Goal: Task Accomplishment & Management: Manage account settings

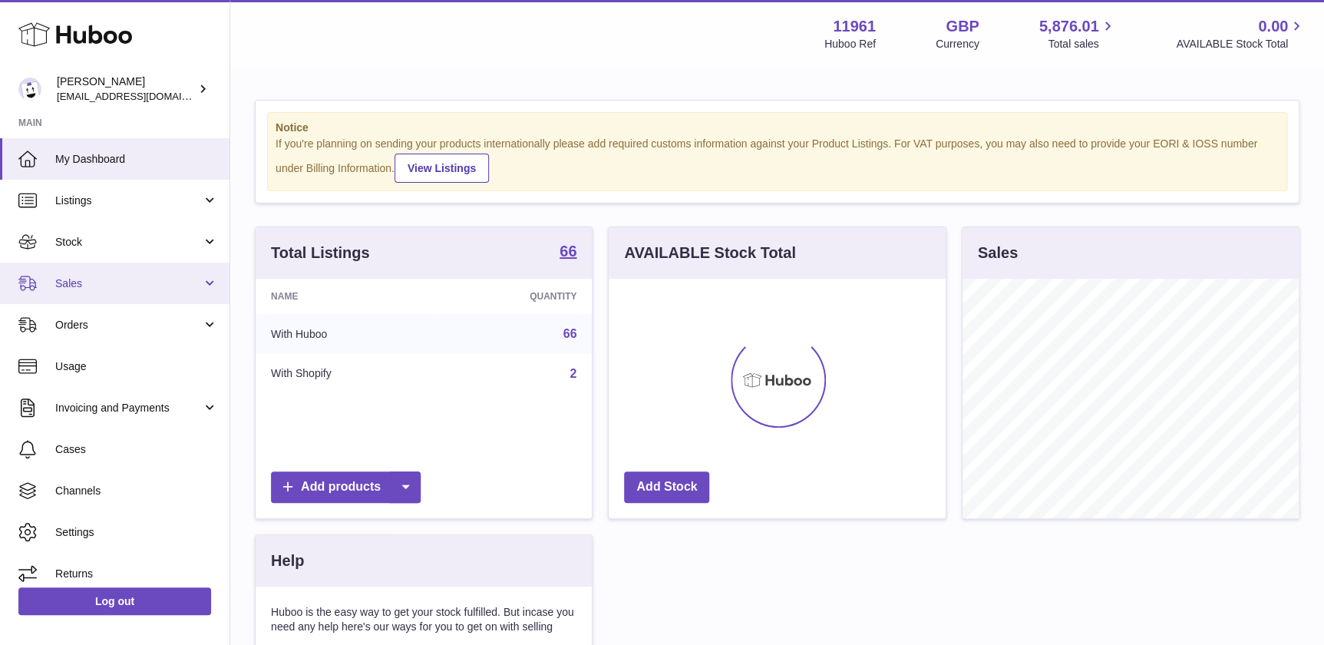
scroll to position [239, 336]
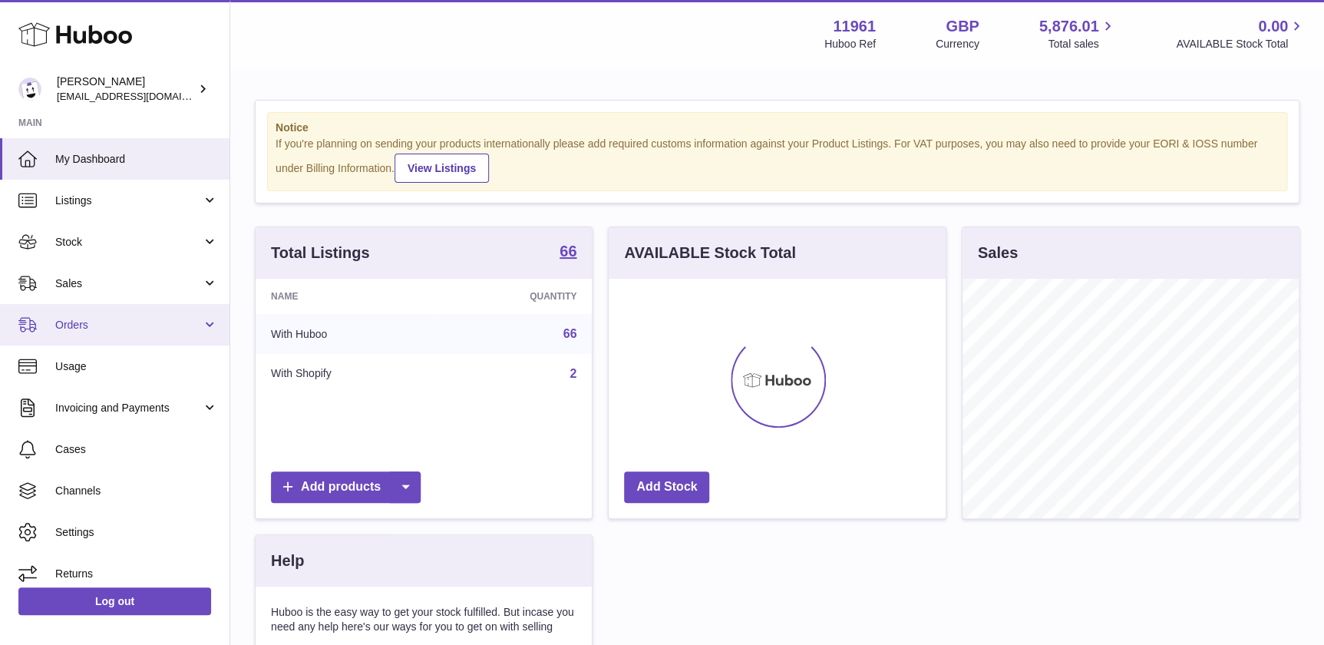
click at [165, 315] on link "Orders" at bounding box center [114, 324] width 229 height 41
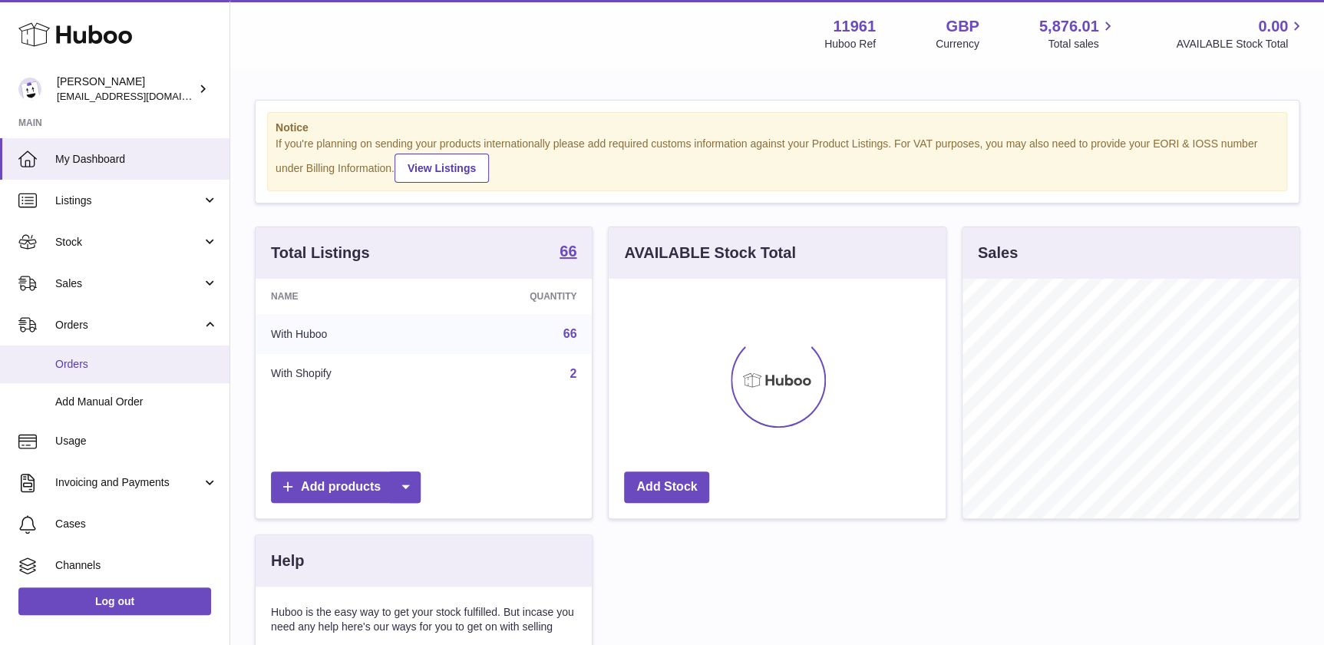
click at [123, 364] on span "Orders" at bounding box center [136, 364] width 163 height 15
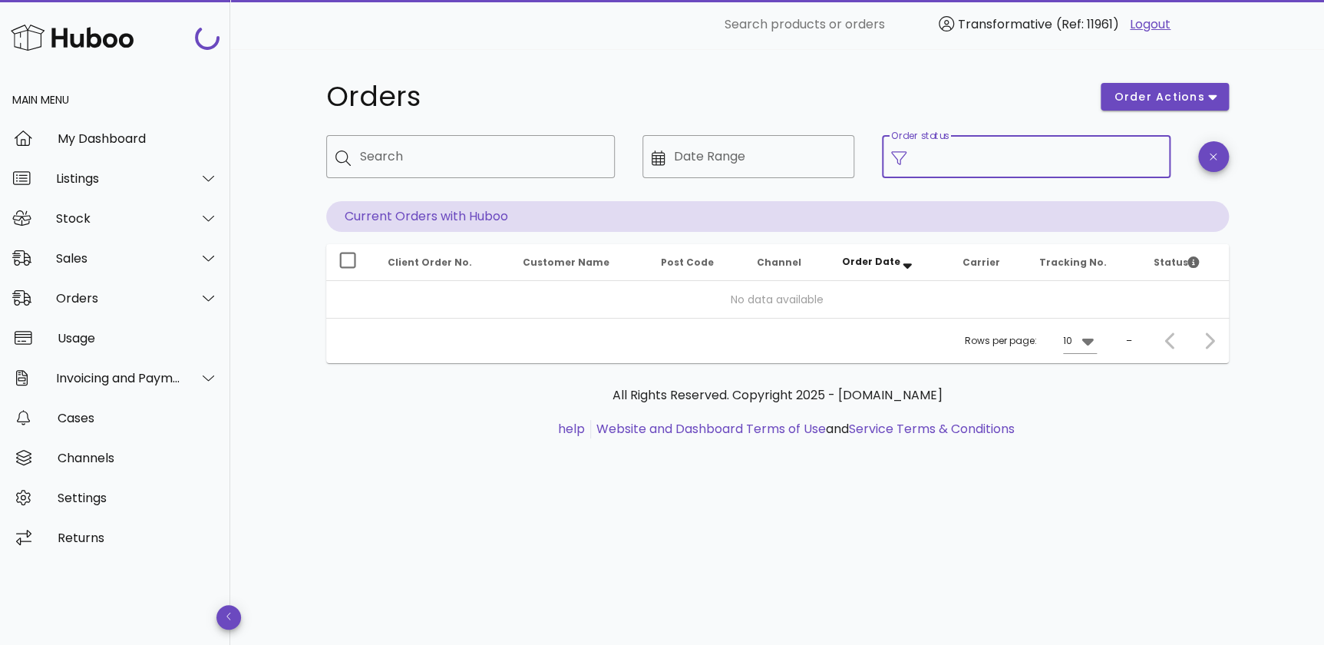
click at [936, 157] on input "Order status" at bounding box center [1038, 156] width 246 height 25
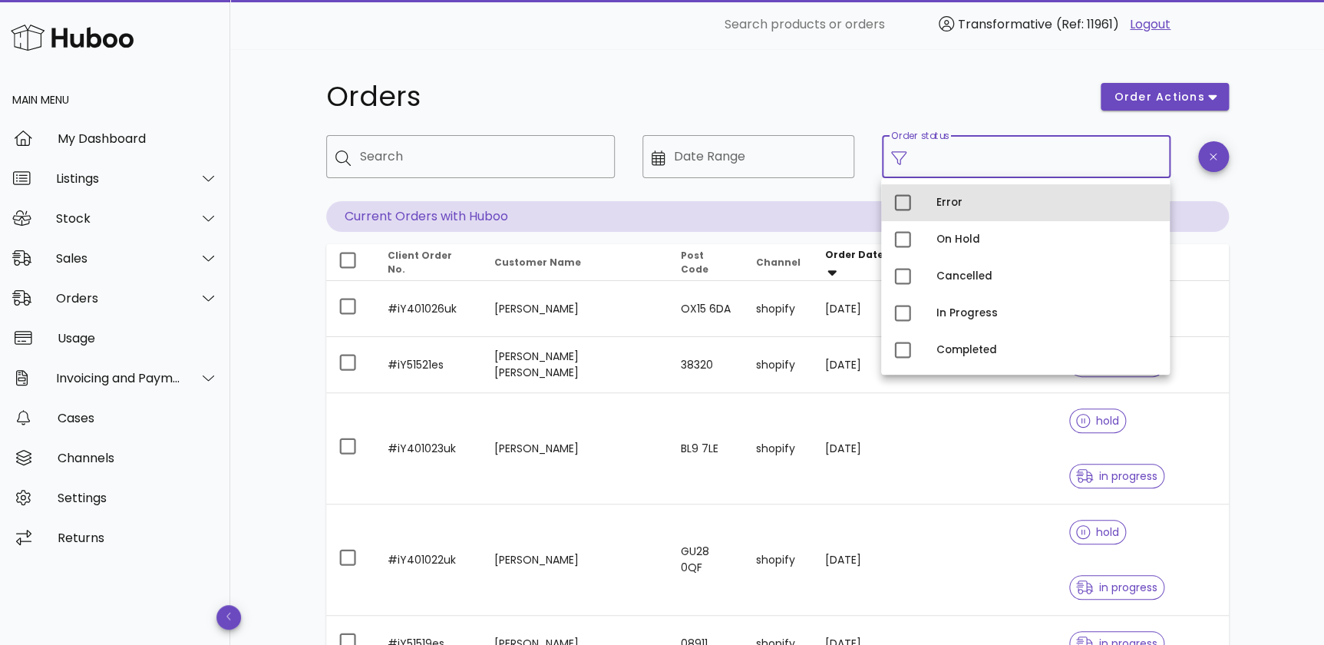
click at [1038, 207] on div "Error" at bounding box center [1046, 202] width 221 height 12
type input "**********"
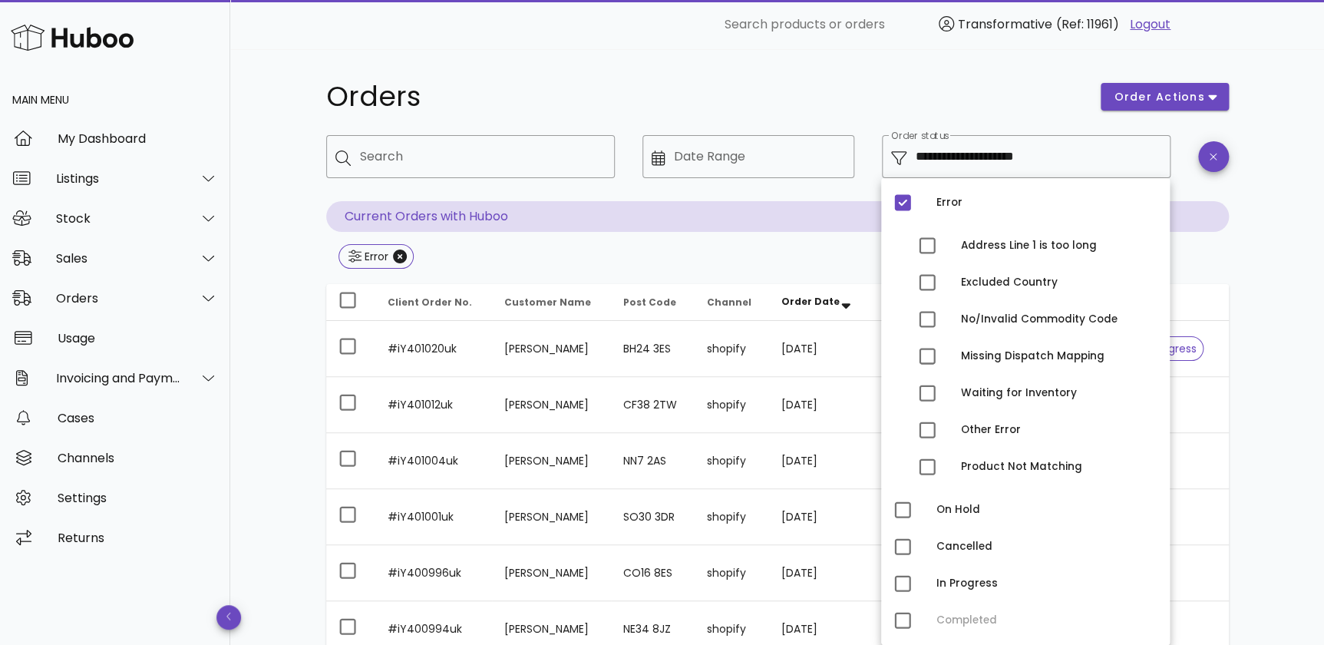
click at [1264, 287] on div "**********" at bounding box center [777, 549] width 976 height 1001
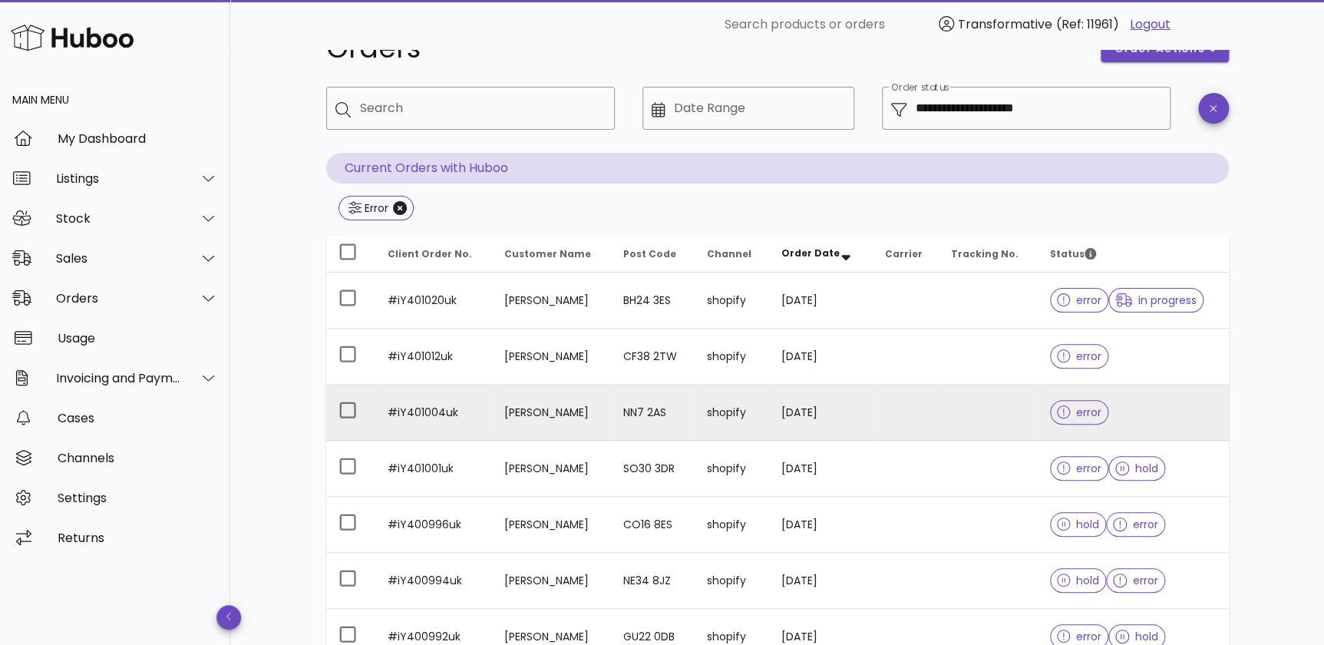
scroll to position [69, 0]
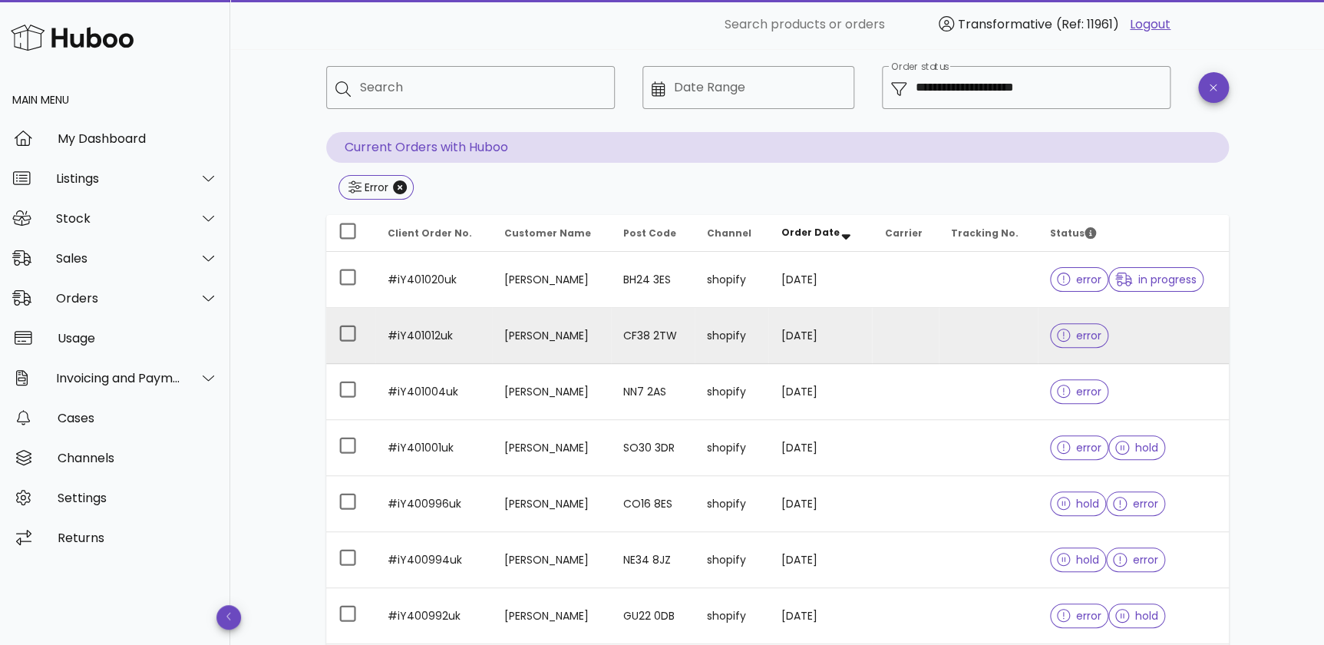
click at [611, 348] on td "[PERSON_NAME]" at bounding box center [551, 336] width 119 height 56
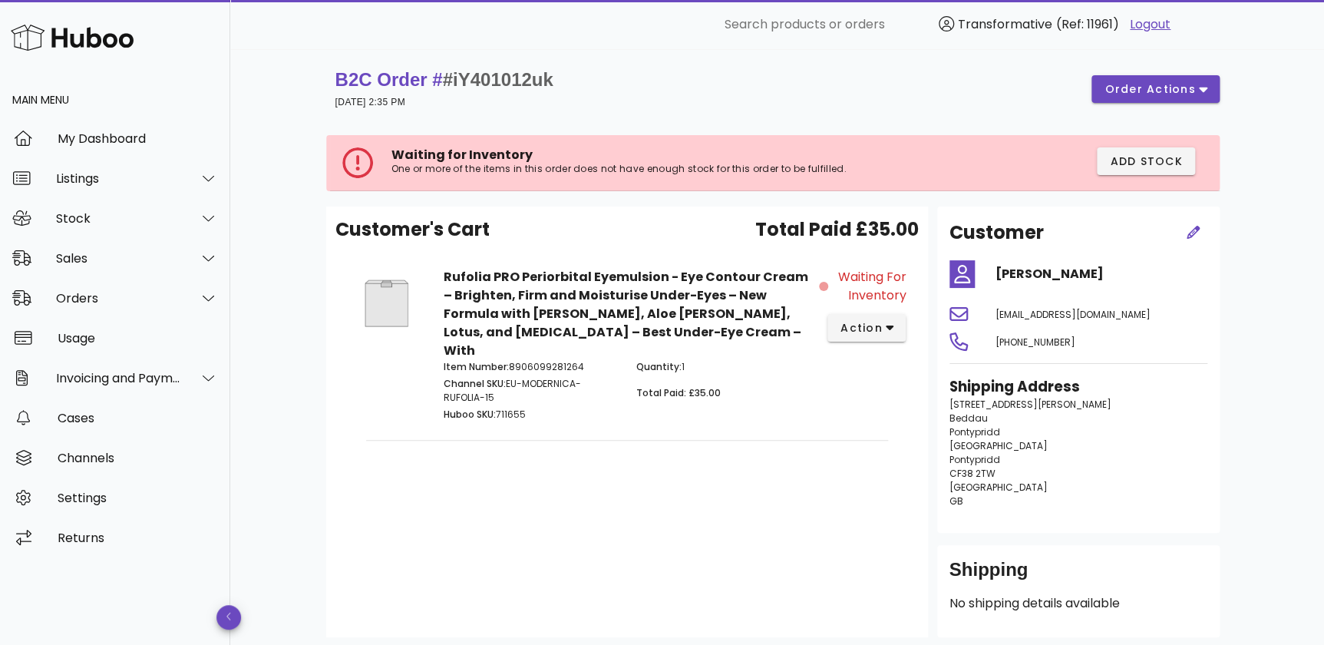
drag, startPoint x: 910, startPoint y: 300, endPoint x: 839, endPoint y: 273, distance: 76.2
click at [839, 273] on div "Waiting for Inventory action" at bounding box center [867, 346] width 96 height 175
drag, startPoint x: 839, startPoint y: 273, endPoint x: 815, endPoint y: 254, distance: 30.6
click at [815, 254] on div "Customer's Cart Total Paid £35.00" at bounding box center [626, 236] width 583 height 40
drag, startPoint x: 426, startPoint y: 167, endPoint x: 622, endPoint y: 175, distance: 196.6
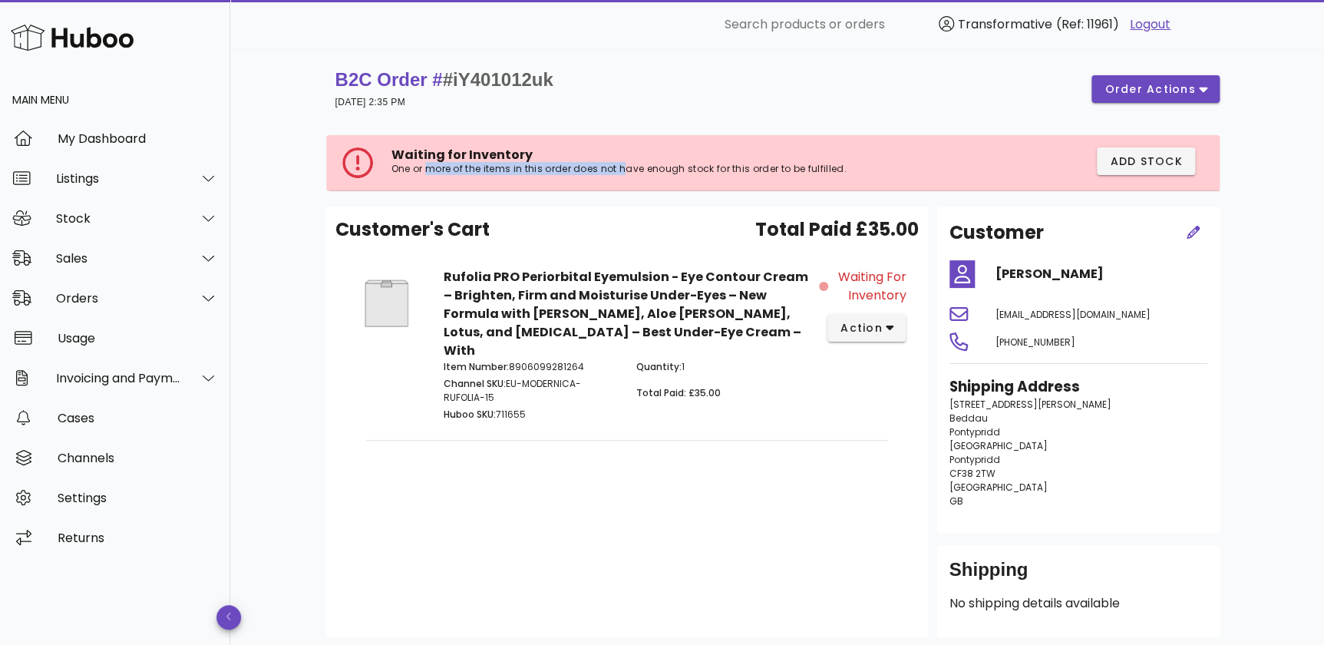
click at [622, 175] on div "Waiting for Inventory One or more of the items in this order does not have enou…" at bounding box center [662, 162] width 542 height 31
drag, startPoint x: 622, startPoint y: 175, endPoint x: 607, endPoint y: 170, distance: 16.3
click at [607, 170] on p "One or more of the items in this order does not have enough stock for this orde…" at bounding box center [662, 169] width 542 height 12
click at [1156, 161] on span "Add Stock" at bounding box center [1146, 161] width 74 height 16
click at [867, 326] on span "action" at bounding box center [860, 328] width 43 height 16
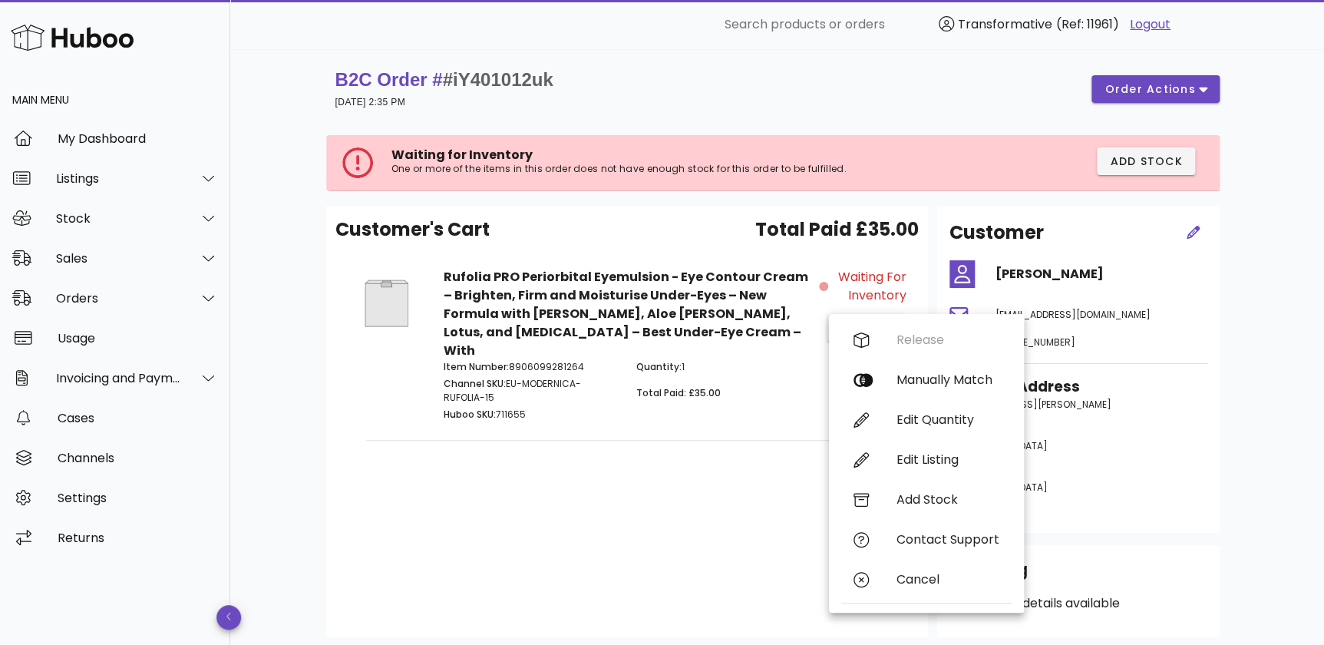
click at [737, 295] on strong "Rufolia PRO Periorbital Eyemulsion - Eye Contour Cream – Brighten, Firm and Moi…" at bounding box center [625, 313] width 364 height 91
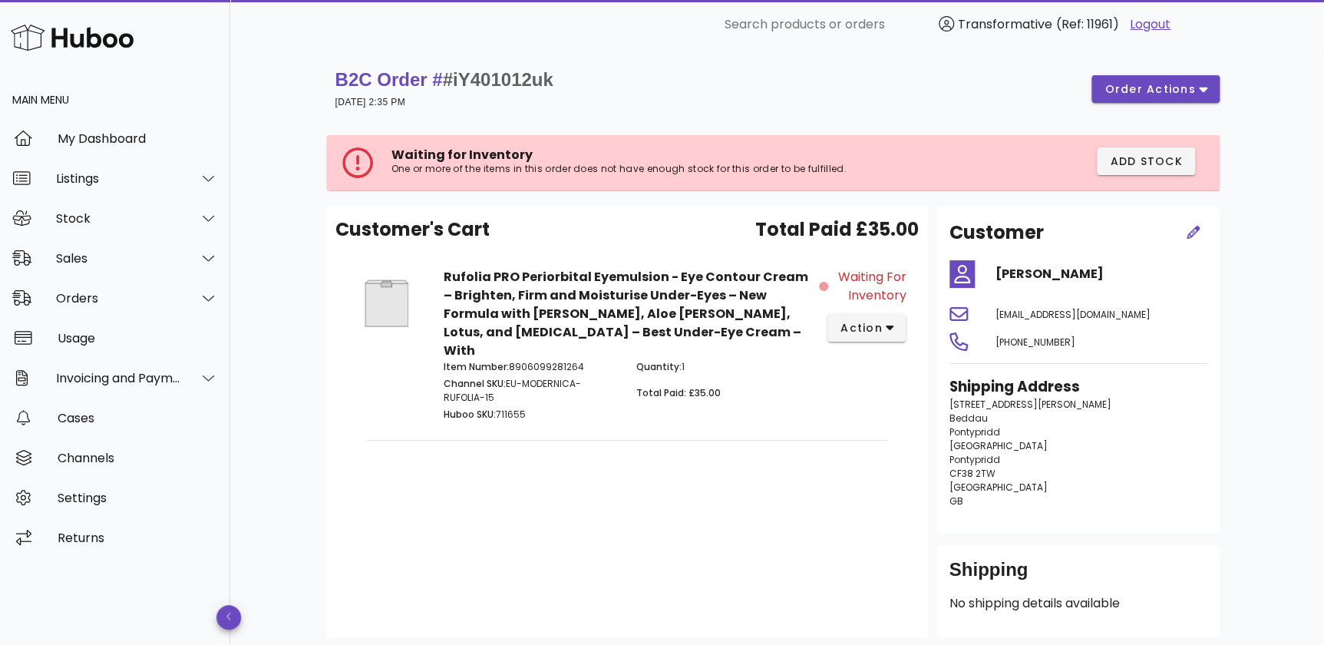
drag, startPoint x: 1164, startPoint y: 163, endPoint x: 1209, endPoint y: 138, distance: 51.5
click at [1210, 138] on div "Waiting for Inventory One or more of the items in this order does not have enou…" at bounding box center [774, 163] width 889 height 56
click at [483, 250] on div "Waiting for Inventory One or more of the items in this order does not have enou…" at bounding box center [777, 378] width 902 height 517
click at [770, 514] on div "Customer's Cart Total Paid £35.00 Rufolia PRO Periorbital Eyemulsion - Eye Cont…" at bounding box center [627, 421] width 602 height 430
click at [872, 322] on span "action" at bounding box center [860, 328] width 43 height 16
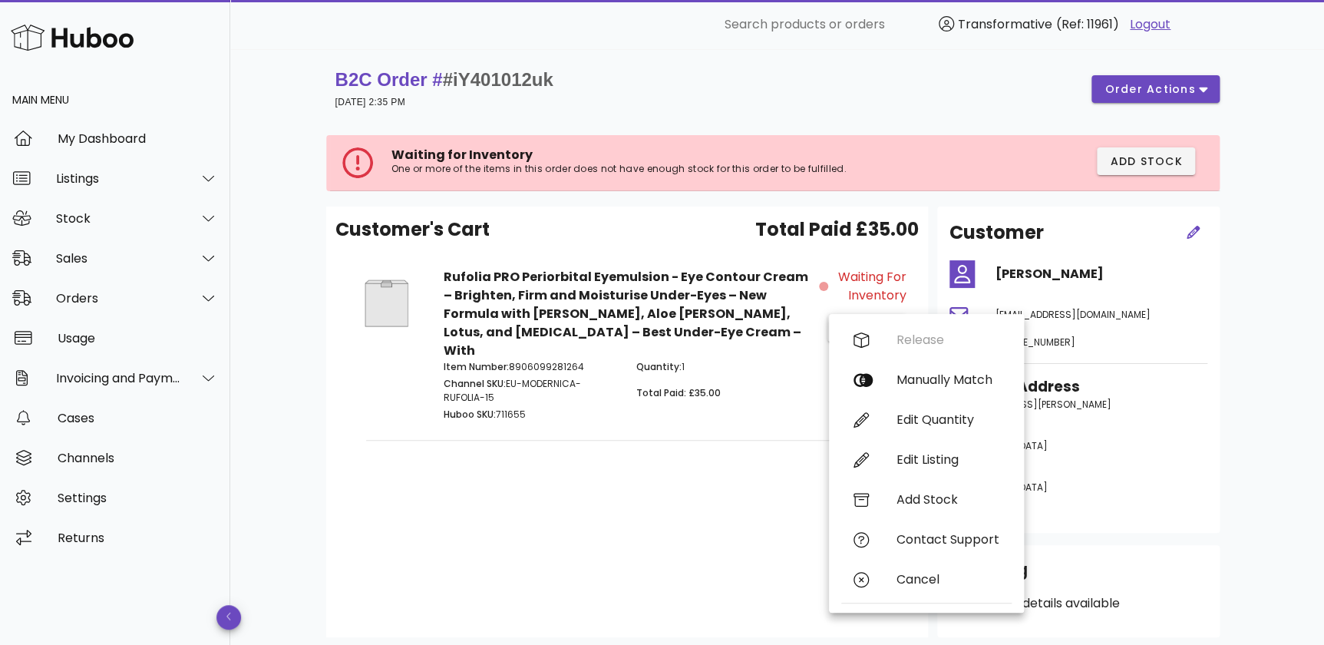
click at [879, 305] on div "Waiting for Inventory action" at bounding box center [867, 346] width 96 height 175
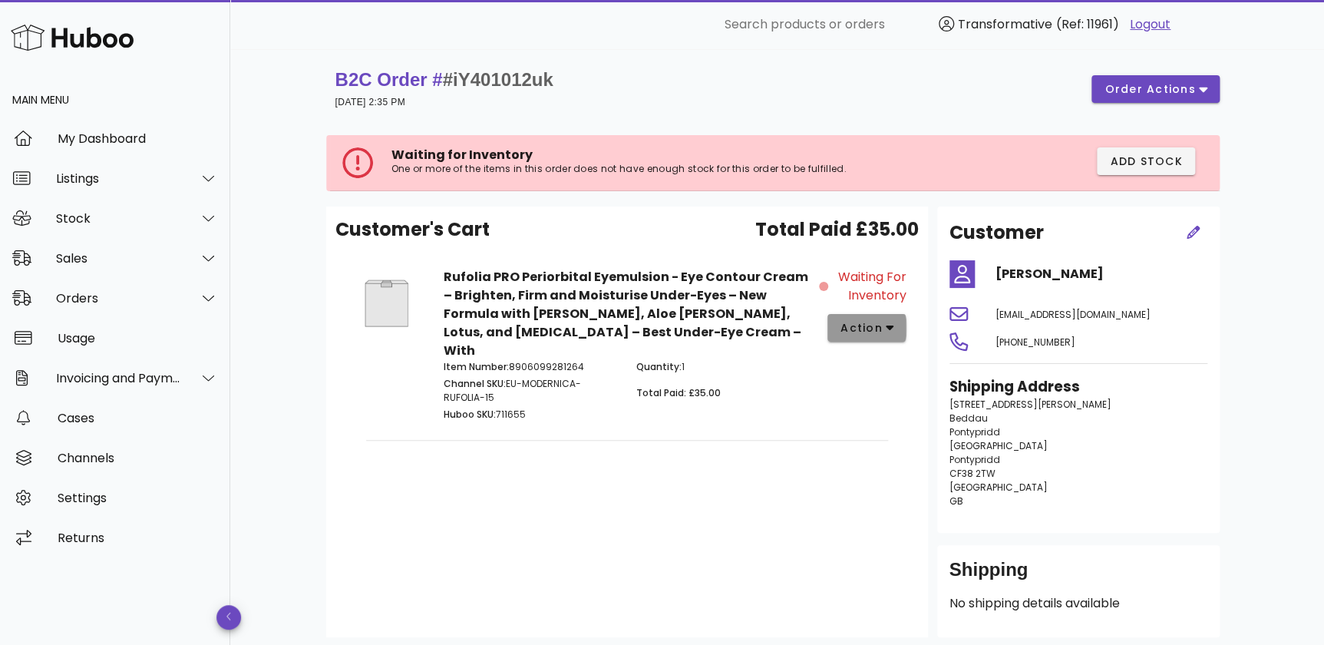
click at [875, 320] on span "action" at bounding box center [860, 328] width 43 height 16
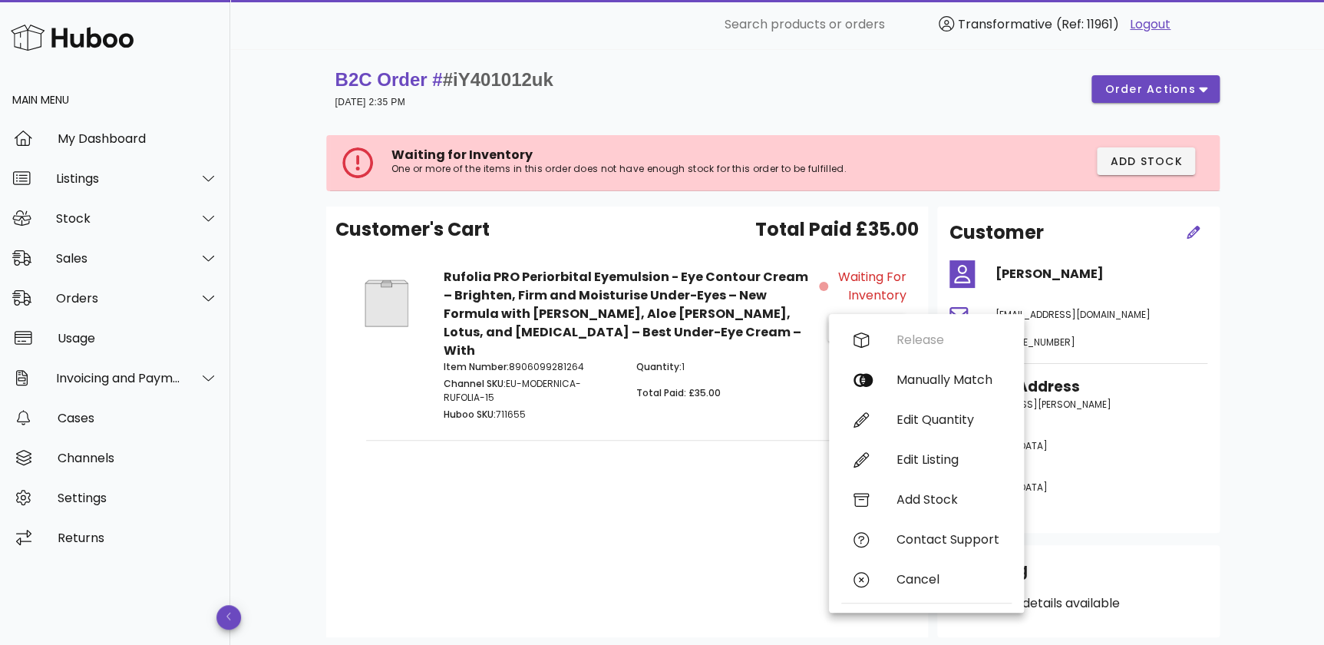
click at [857, 279] on span "Waiting for Inventory" at bounding box center [868, 286] width 74 height 37
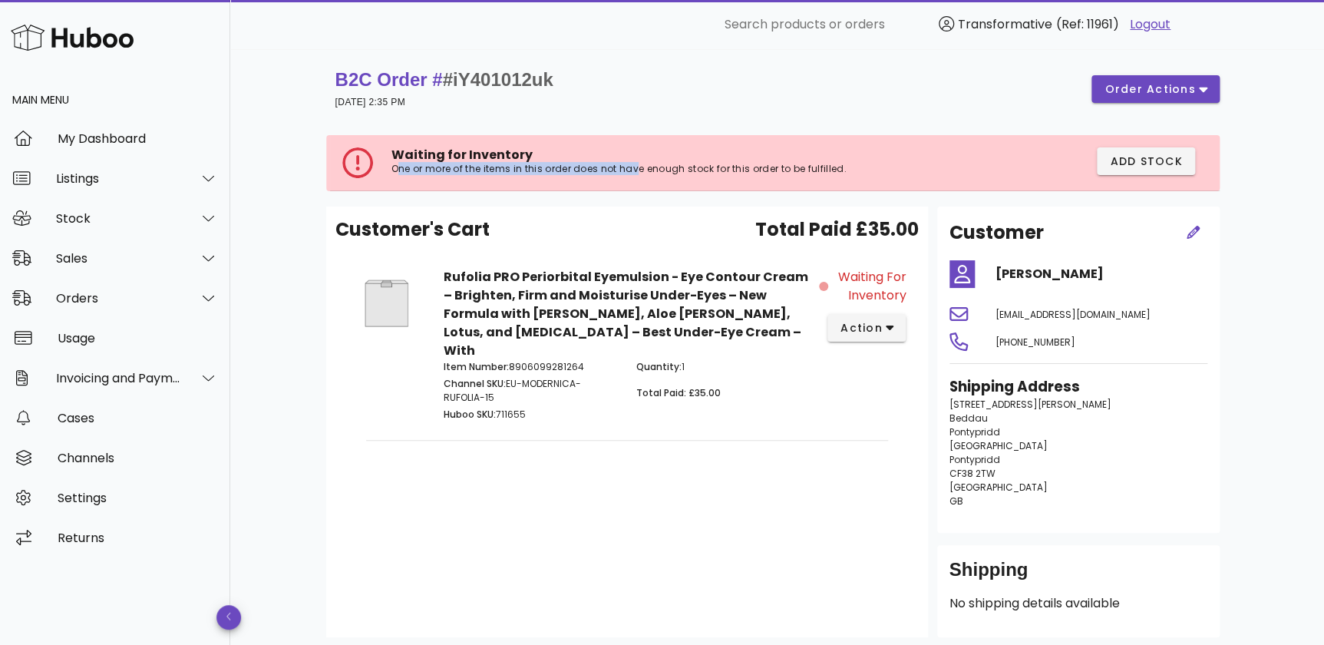
drag, startPoint x: 398, startPoint y: 170, endPoint x: 634, endPoint y: 177, distance: 235.7
click at [634, 177] on div "Waiting for Inventory One or more of the items in this order does not have enou…" at bounding box center [662, 162] width 542 height 31
drag, startPoint x: 634, startPoint y: 177, endPoint x: 644, endPoint y: 183, distance: 11.7
click at [644, 183] on div "Waiting for Inventory One or more of the items in this order does not have enou…" at bounding box center [774, 163] width 889 height 56
drag, startPoint x: 885, startPoint y: 292, endPoint x: 829, endPoint y: 272, distance: 58.5
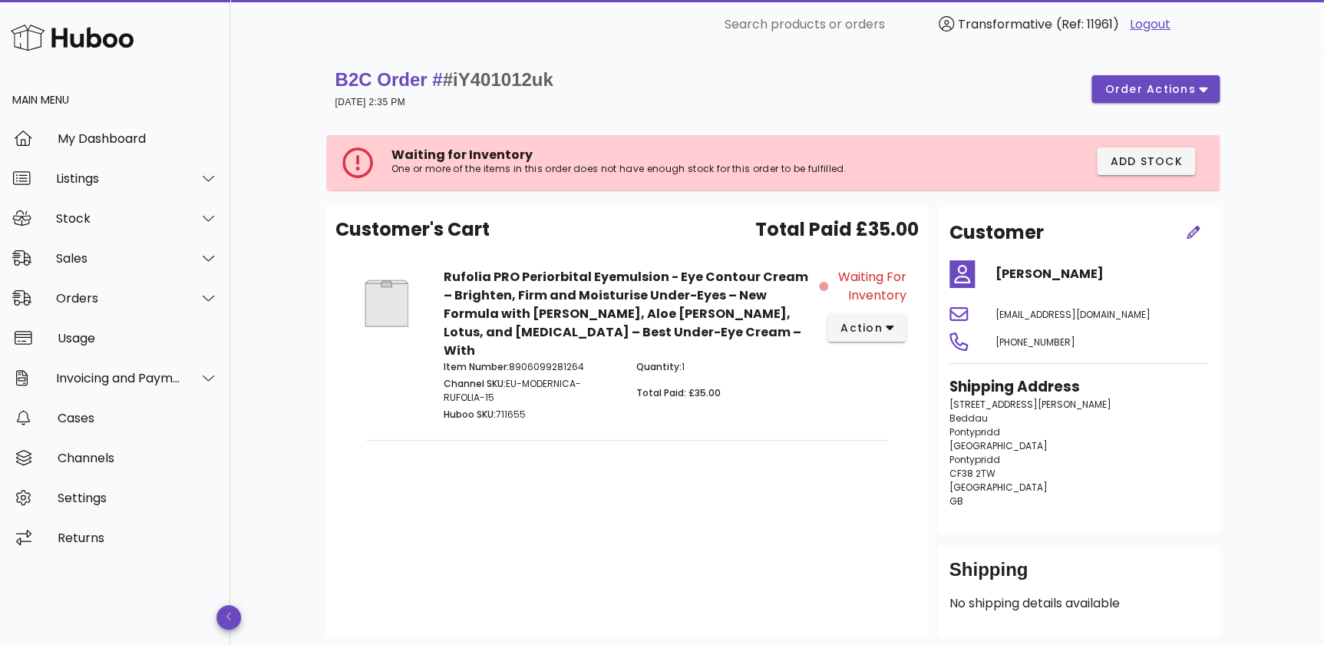
click at [829, 272] on div "Waiting for Inventory action" at bounding box center [867, 346] width 96 height 175
drag, startPoint x: 829, startPoint y: 272, endPoint x: 846, endPoint y: 292, distance: 25.6
click at [846, 292] on span "Waiting for Inventory" at bounding box center [868, 286] width 74 height 37
click at [881, 328] on span "action" at bounding box center [866, 328] width 54 height 16
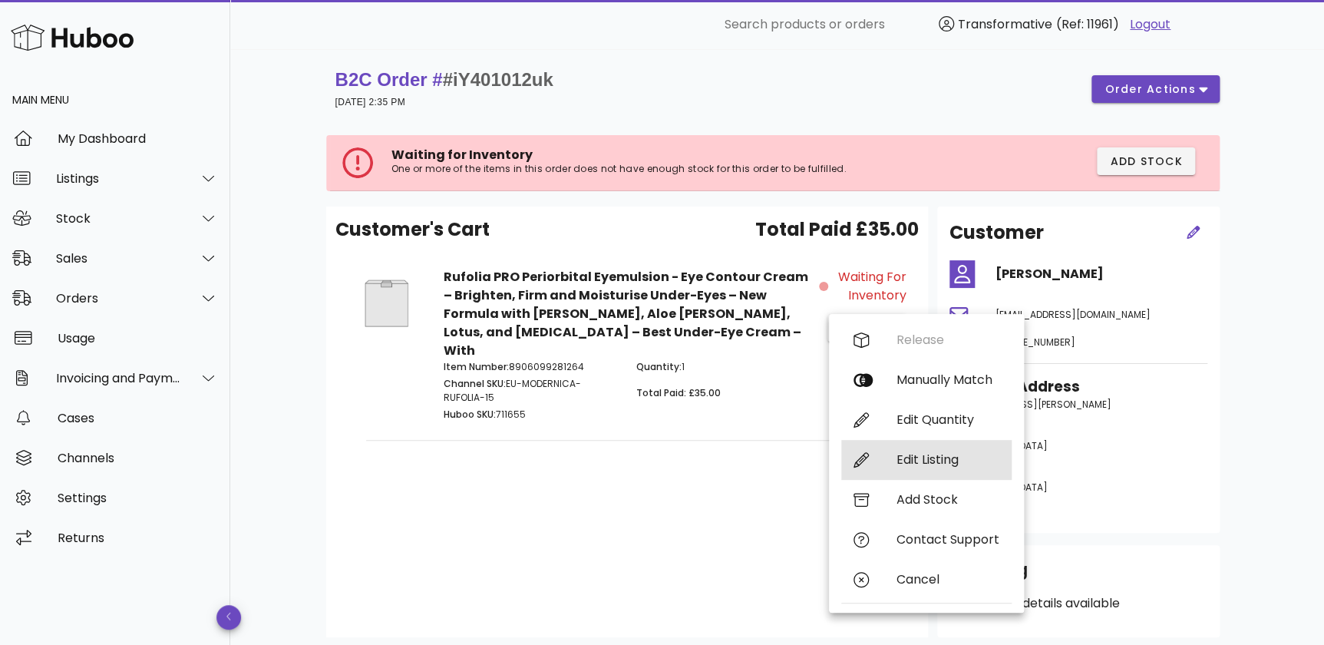
click at [905, 460] on div "Edit Listing" at bounding box center [947, 459] width 103 height 15
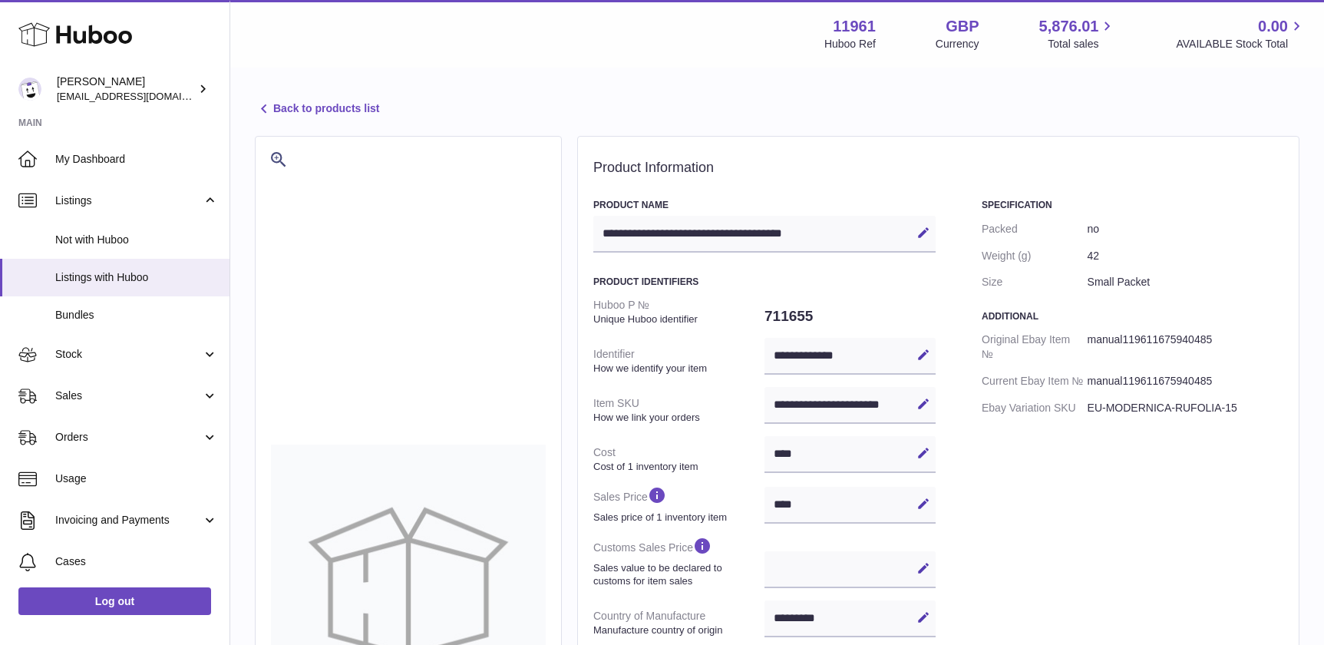
select select "***"
select select "****"
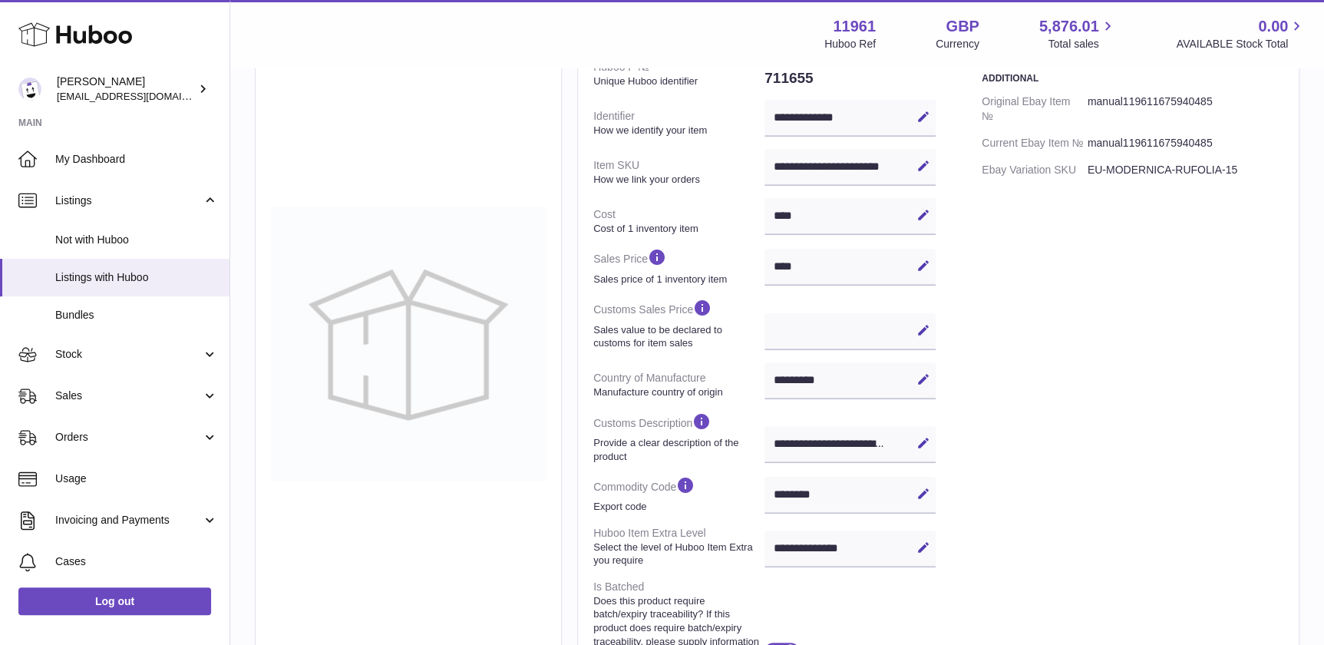
scroll to position [418, 0]
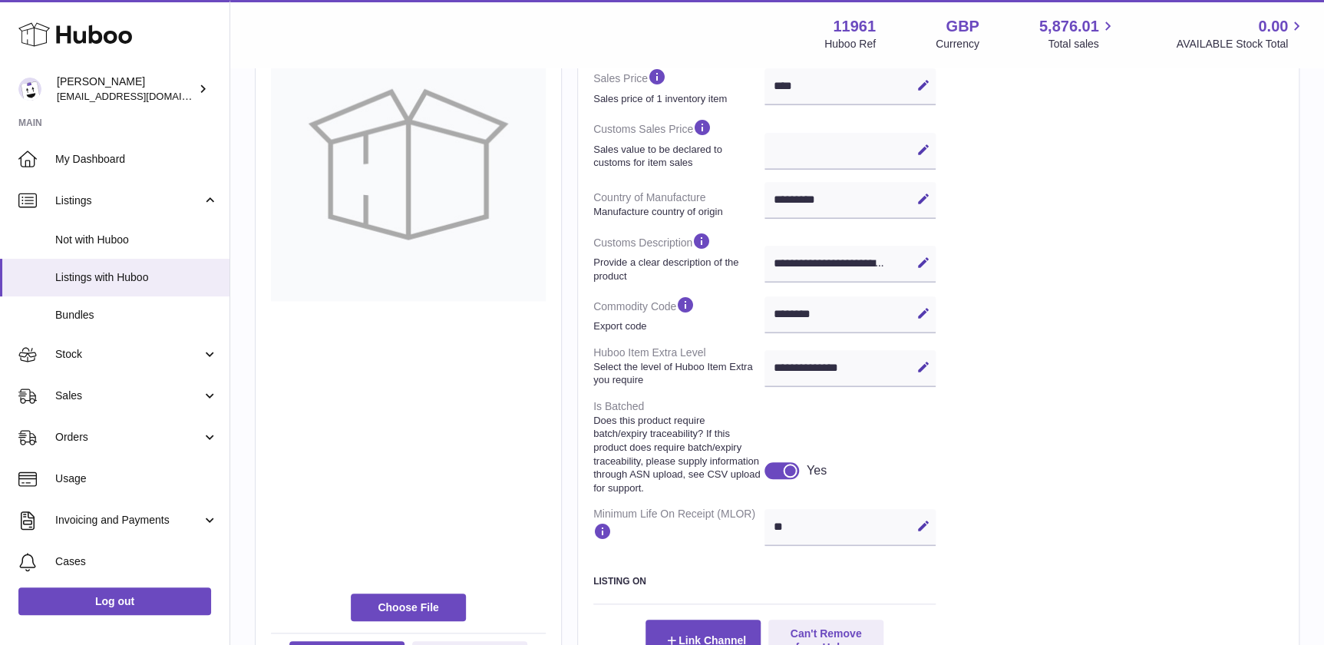
drag, startPoint x: 865, startPoint y: 315, endPoint x: 776, endPoint y: 313, distance: 88.2
click at [776, 313] on div "******** Edit Cancel Save" at bounding box center [849, 314] width 171 height 37
click at [1069, 364] on div "Specification Packed no Weight (g) 42 Size Small Packet Additional Original Eba…" at bounding box center [1132, 221] width 302 height 880
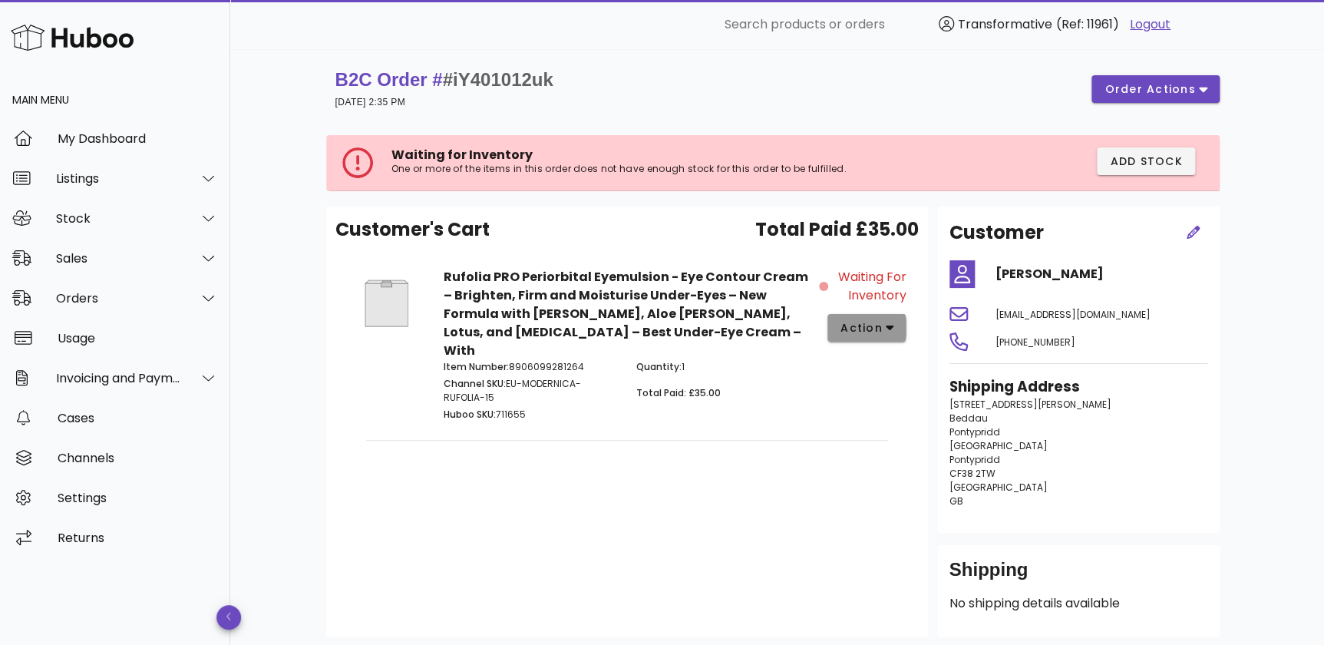
click at [875, 338] on button "action" at bounding box center [866, 328] width 79 height 28
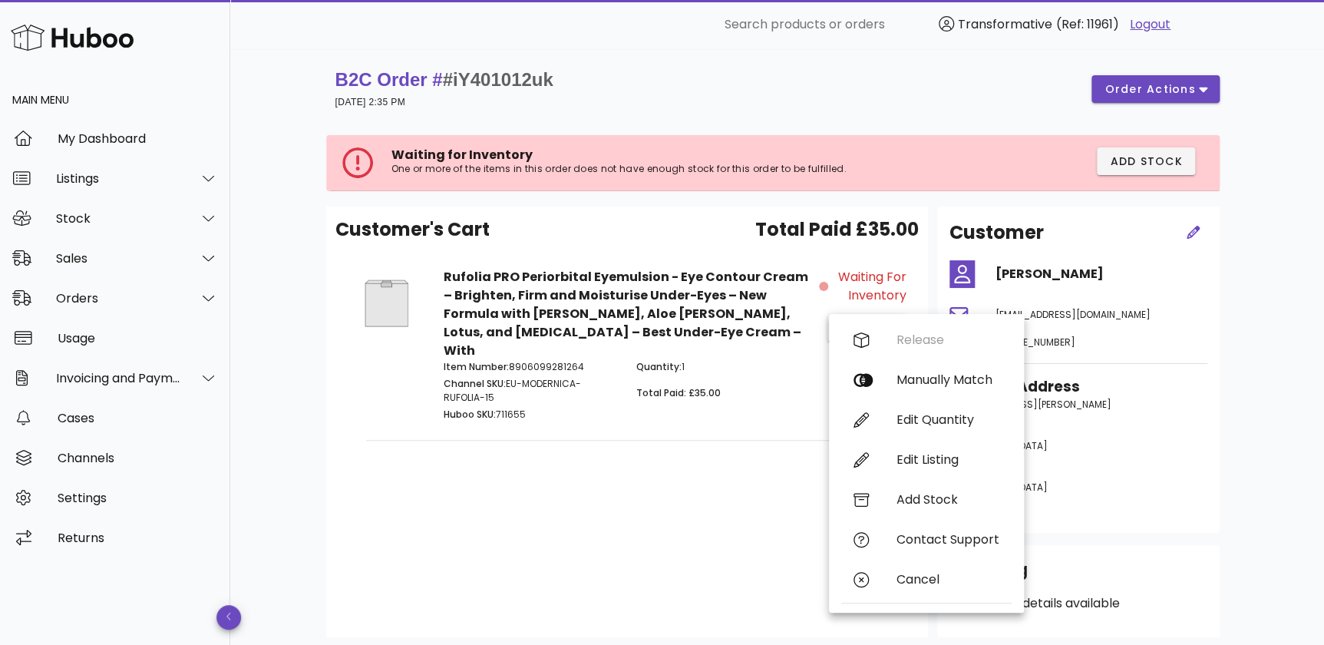
click at [752, 423] on div "Customer's Cart Total Paid £35.00 Rufolia PRO Periorbital Eyemulsion - Eye Cont…" at bounding box center [627, 421] width 602 height 430
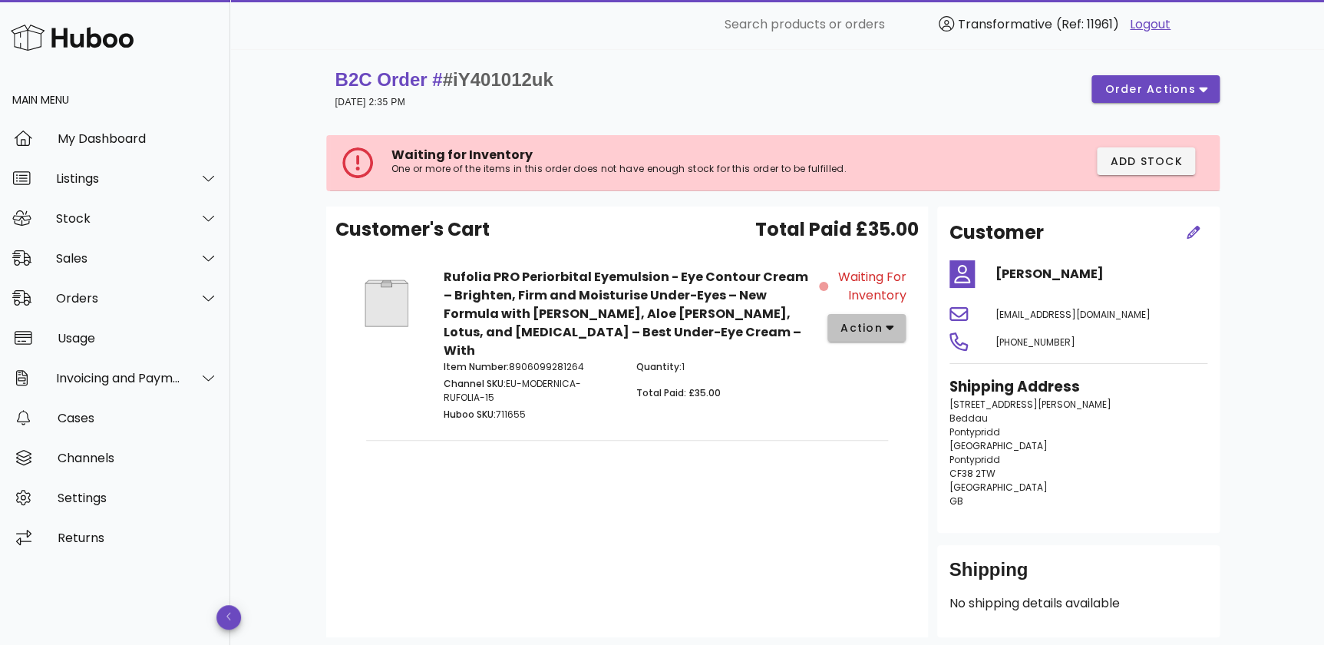
click at [855, 335] on button "action" at bounding box center [866, 328] width 79 height 28
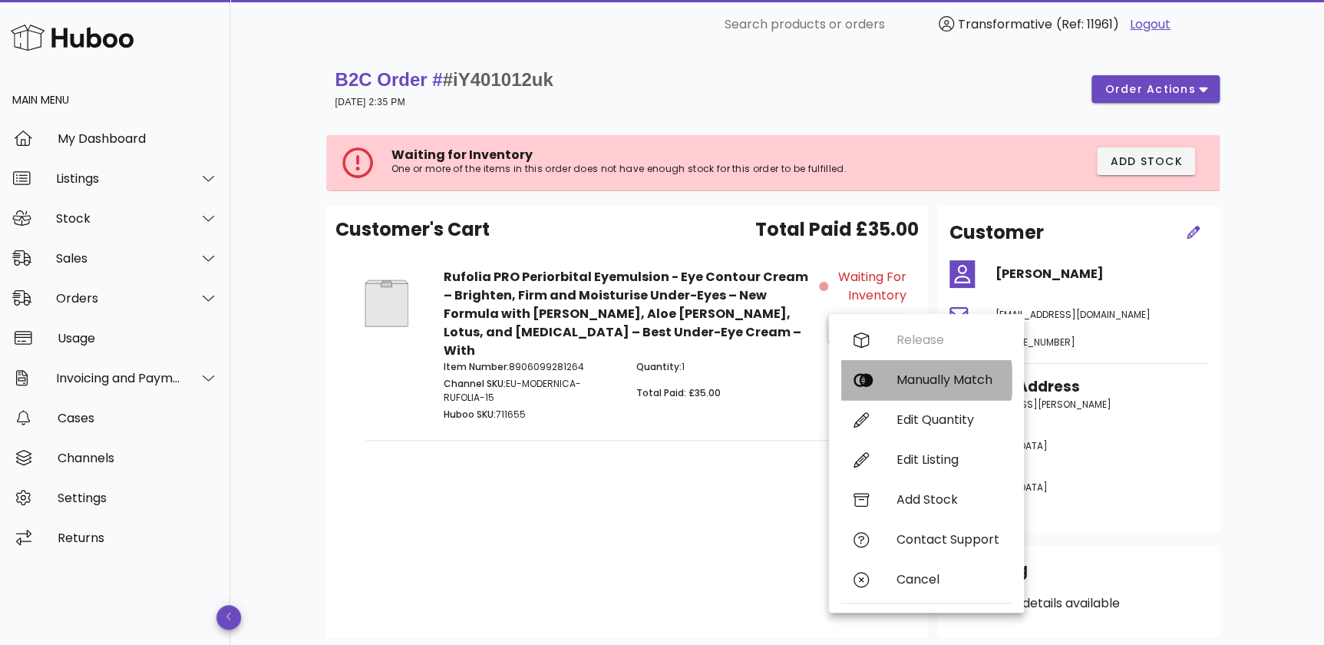
click at [952, 381] on div "Manually Match" at bounding box center [947, 379] width 103 height 15
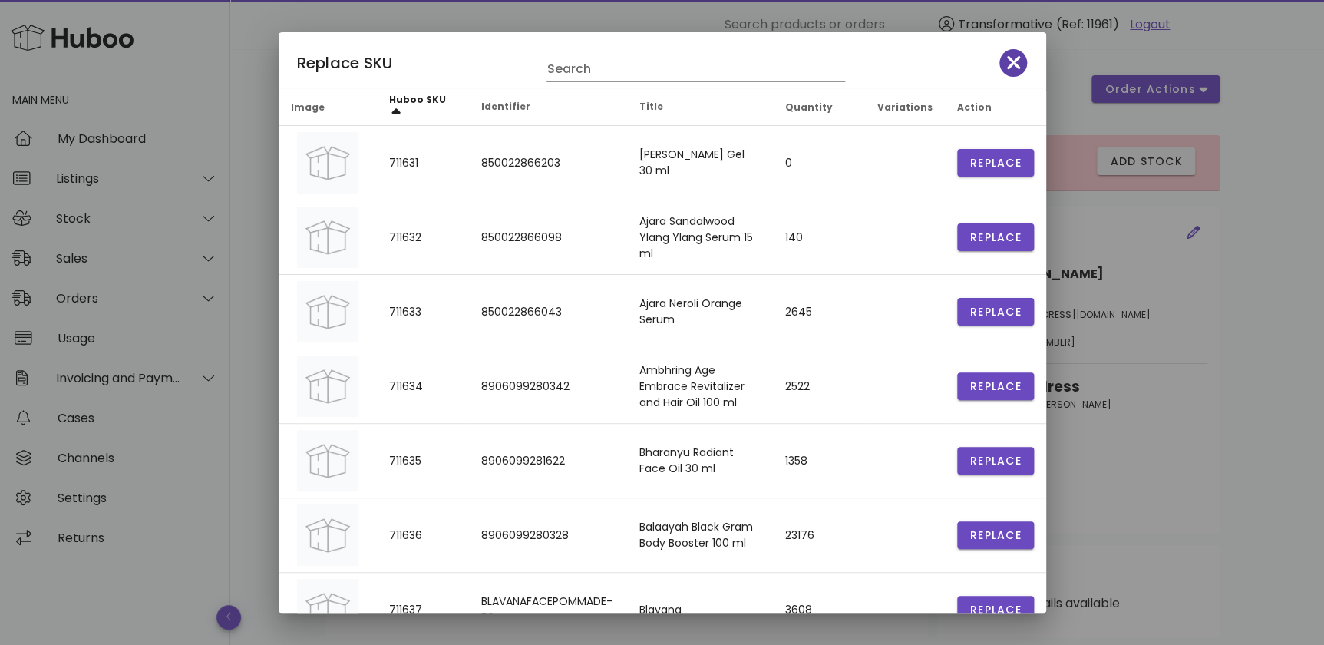
click at [1007, 54] on icon "button" at bounding box center [1014, 62] width 14 height 21
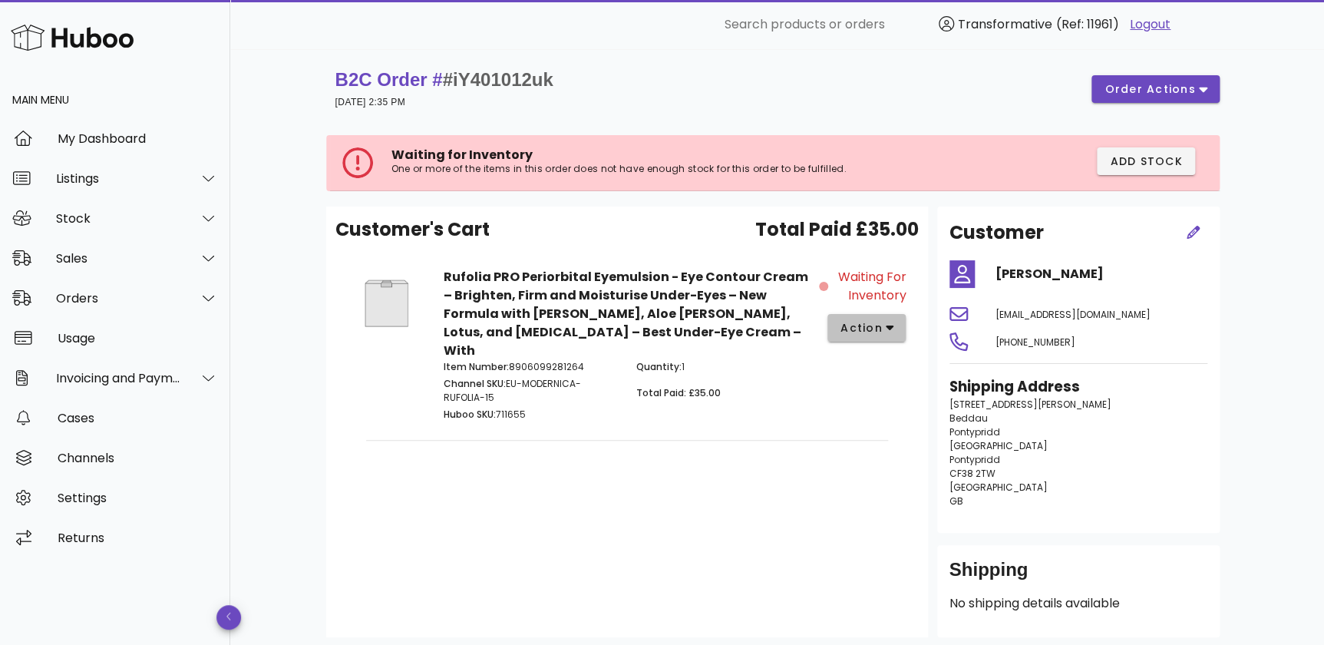
click at [888, 333] on icon "button" at bounding box center [889, 328] width 8 height 14
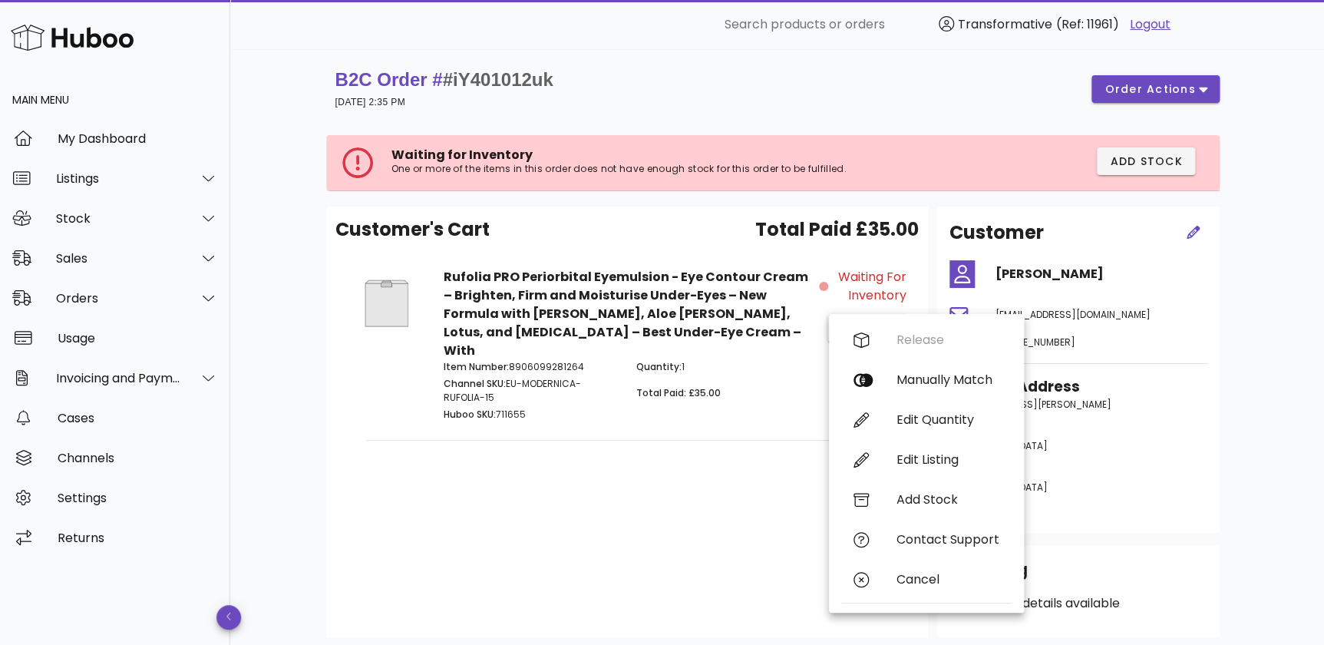
click at [671, 513] on div "Customer's Cart Total Paid £35.00 Rufolia PRO Periorbital Eyemulsion - Eye Cont…" at bounding box center [627, 421] width 602 height 430
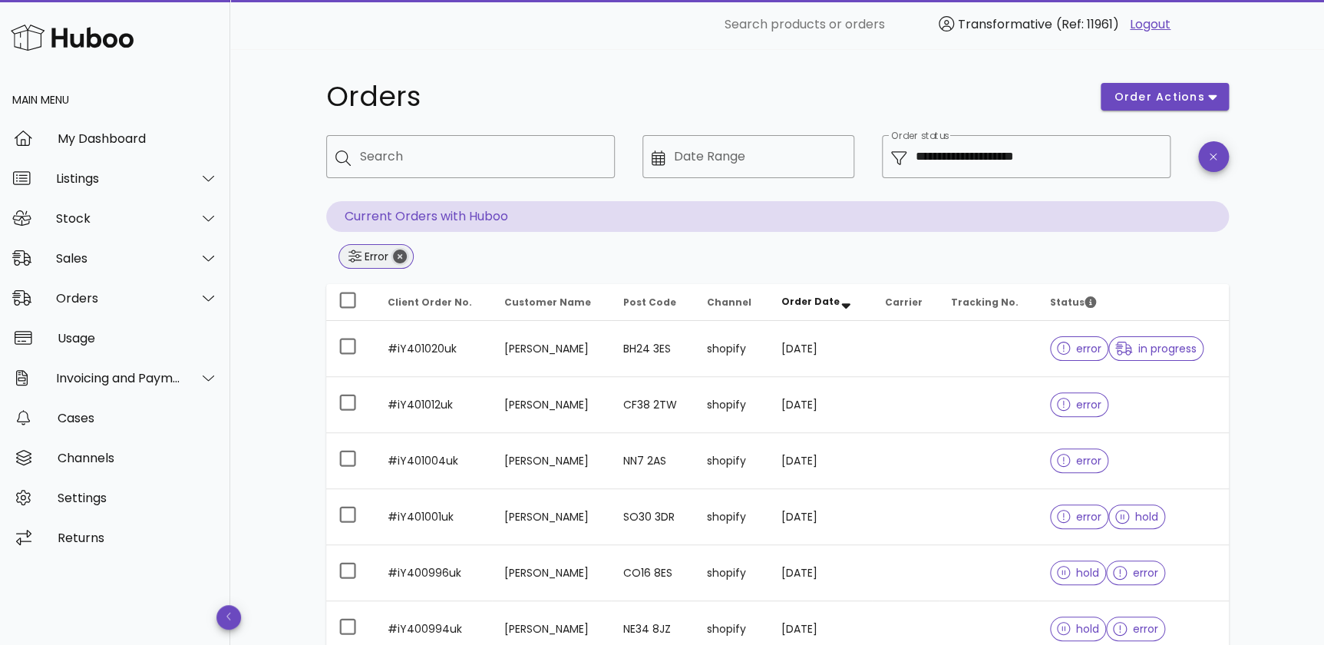
click at [402, 254] on icon "Close" at bounding box center [400, 256] width 14 height 14
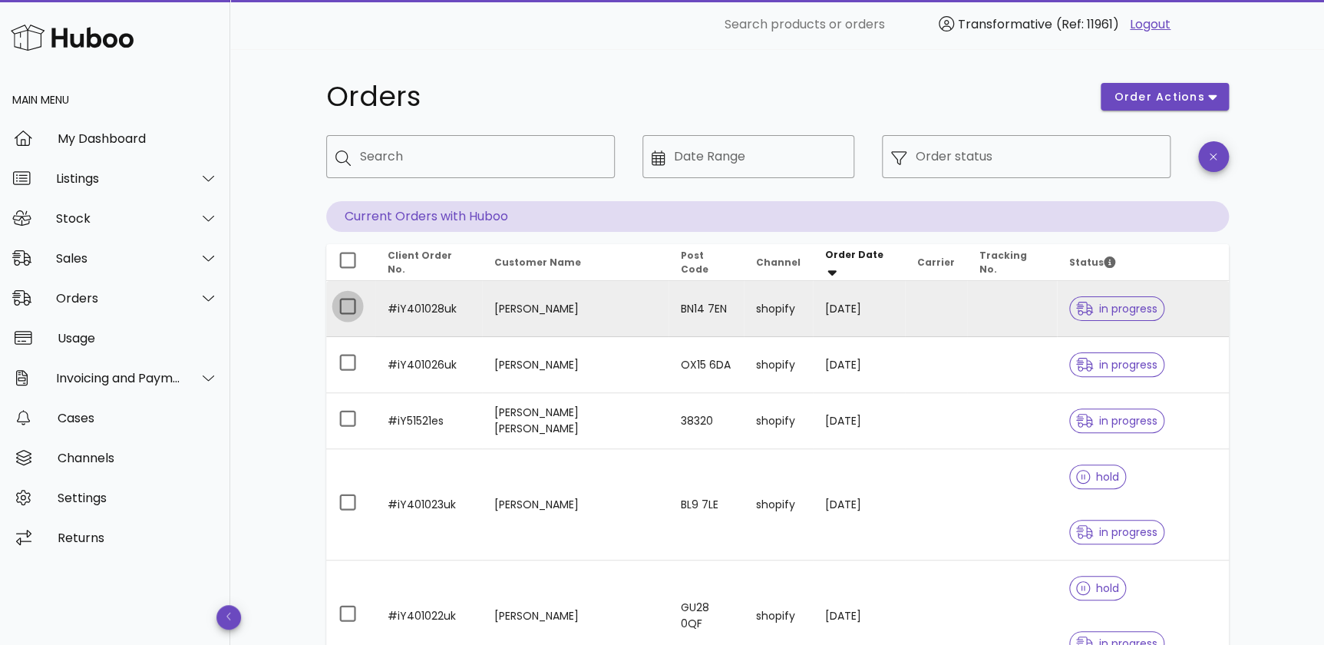
click at [345, 308] on div at bounding box center [348, 306] width 26 height 26
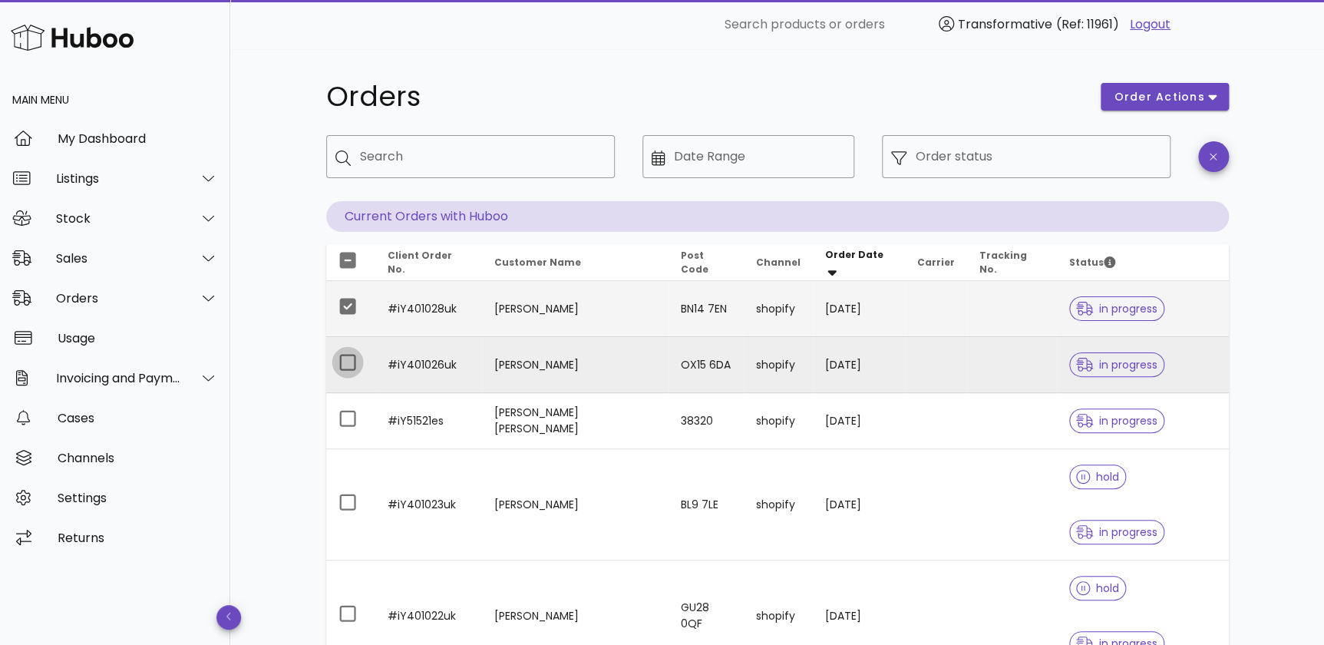
drag, startPoint x: 348, startPoint y: 356, endPoint x: 348, endPoint y: 369, distance: 13.0
click at [349, 356] on div at bounding box center [348, 362] width 26 height 26
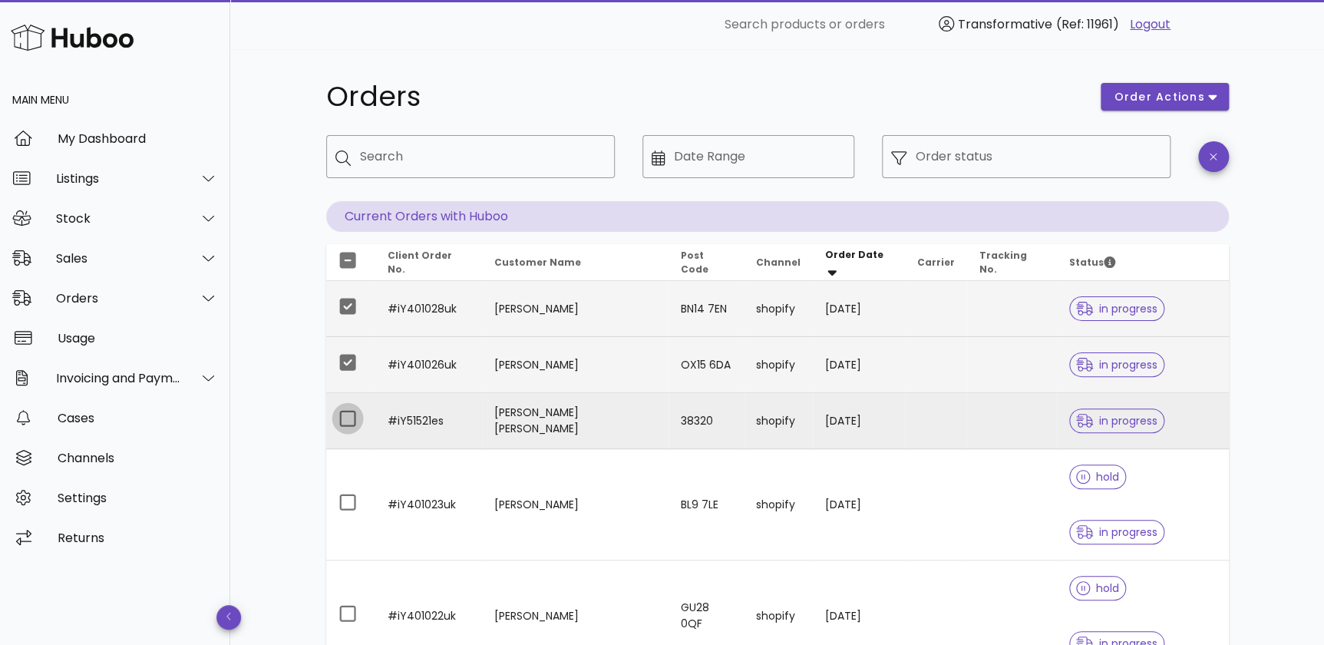
click at [352, 415] on div at bounding box center [348, 418] width 26 height 26
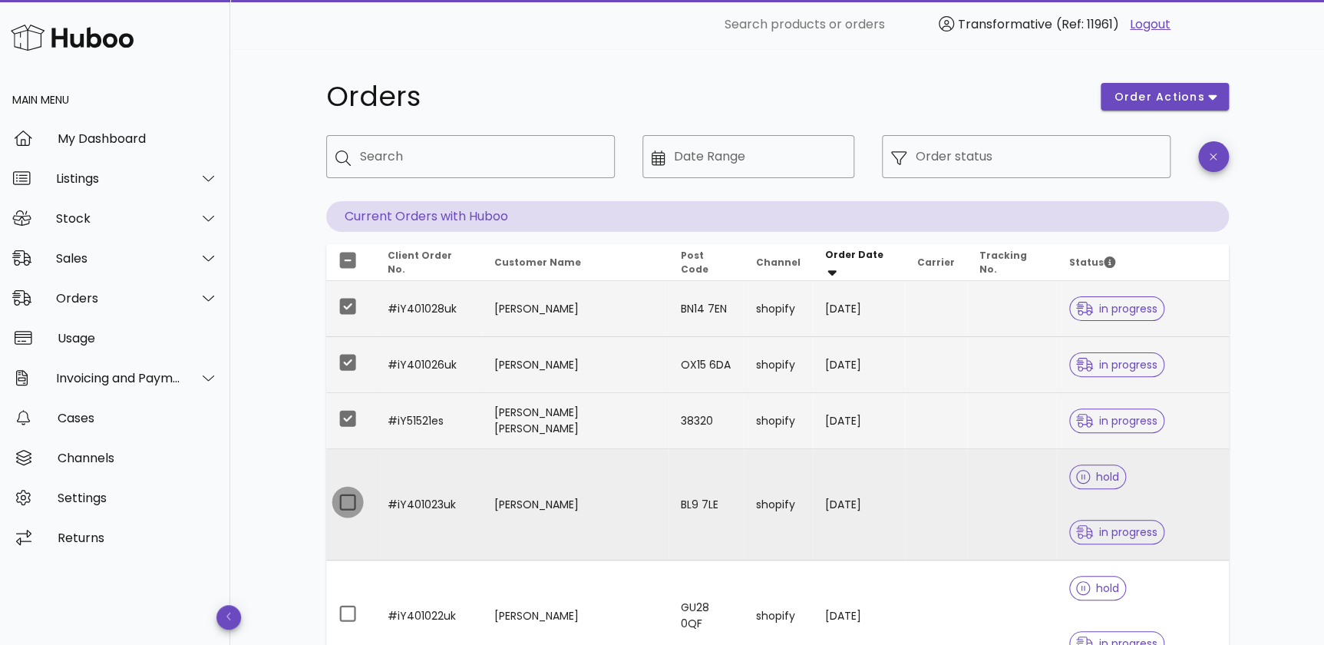
click at [346, 489] on div at bounding box center [348, 502] width 26 height 26
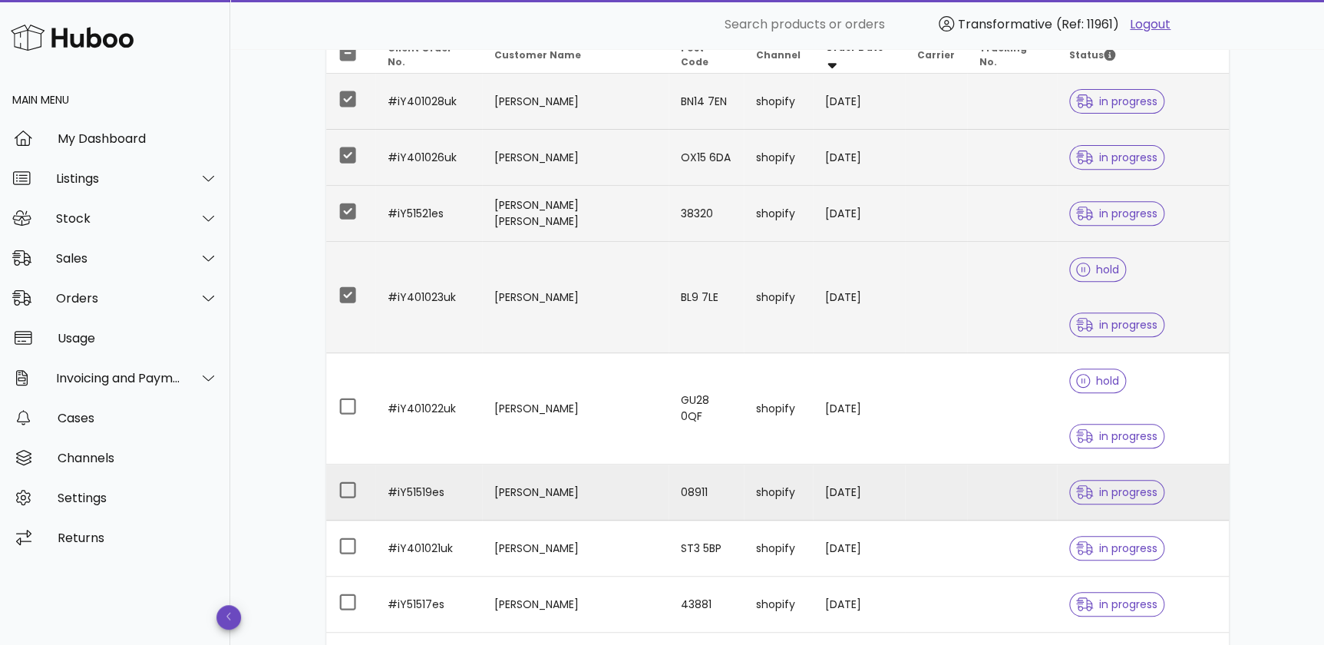
scroll to position [209, 0]
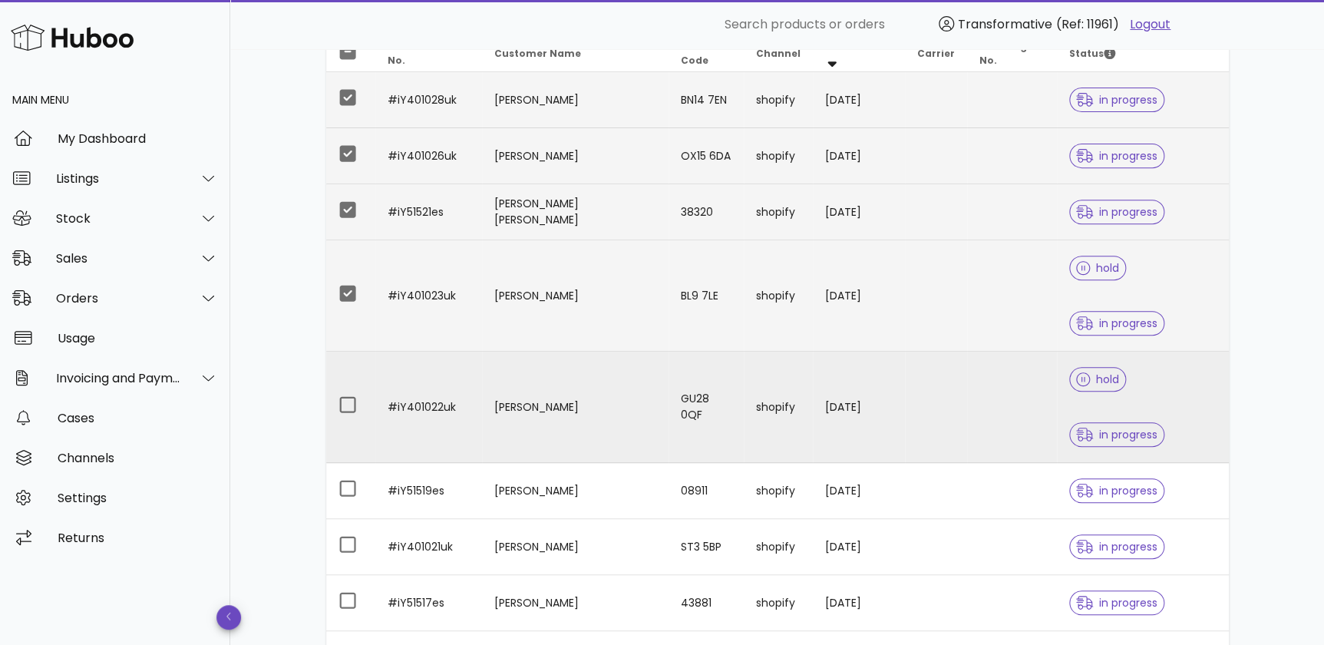
click at [332, 351] on td at bounding box center [350, 406] width 49 height 111
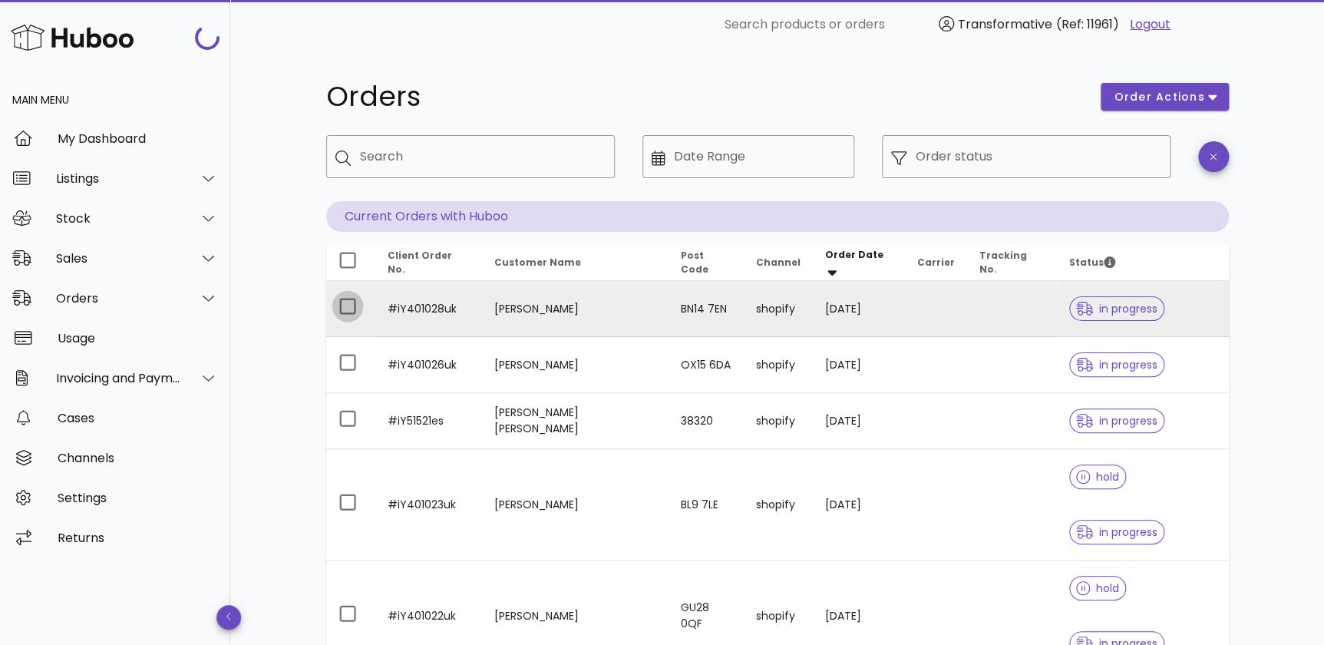
click at [348, 312] on div at bounding box center [348, 306] width 26 height 26
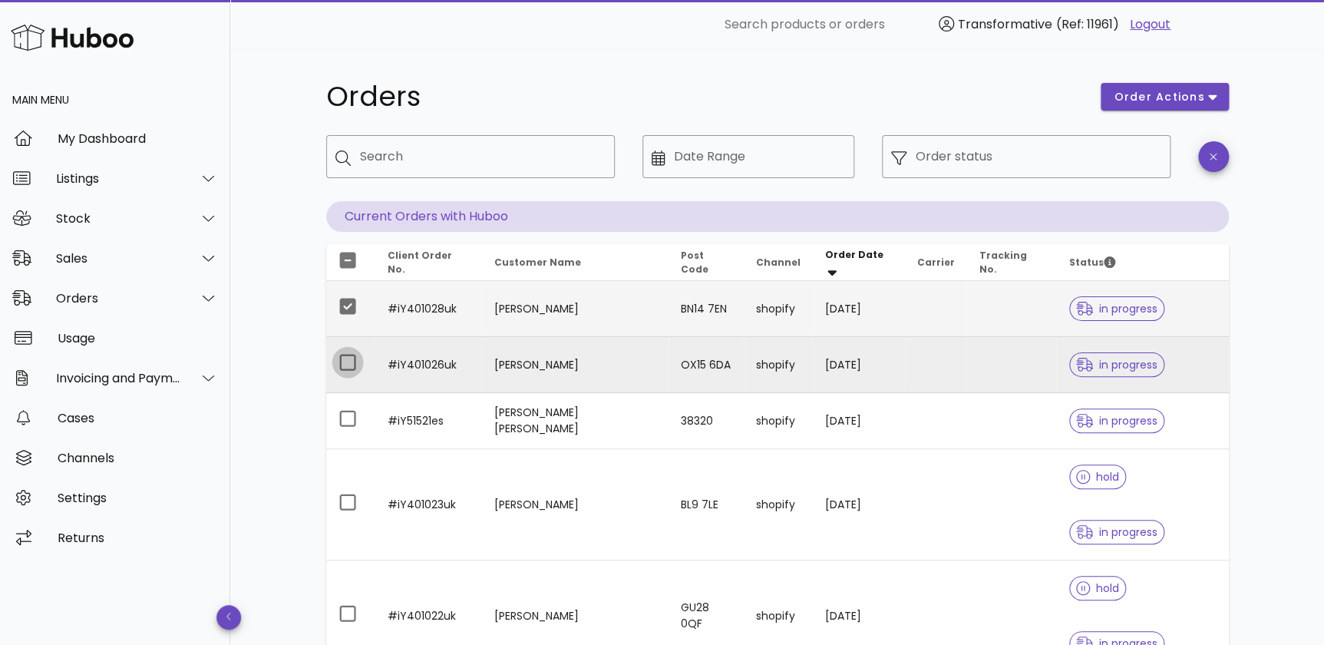
click at [348, 360] on div at bounding box center [348, 362] width 26 height 26
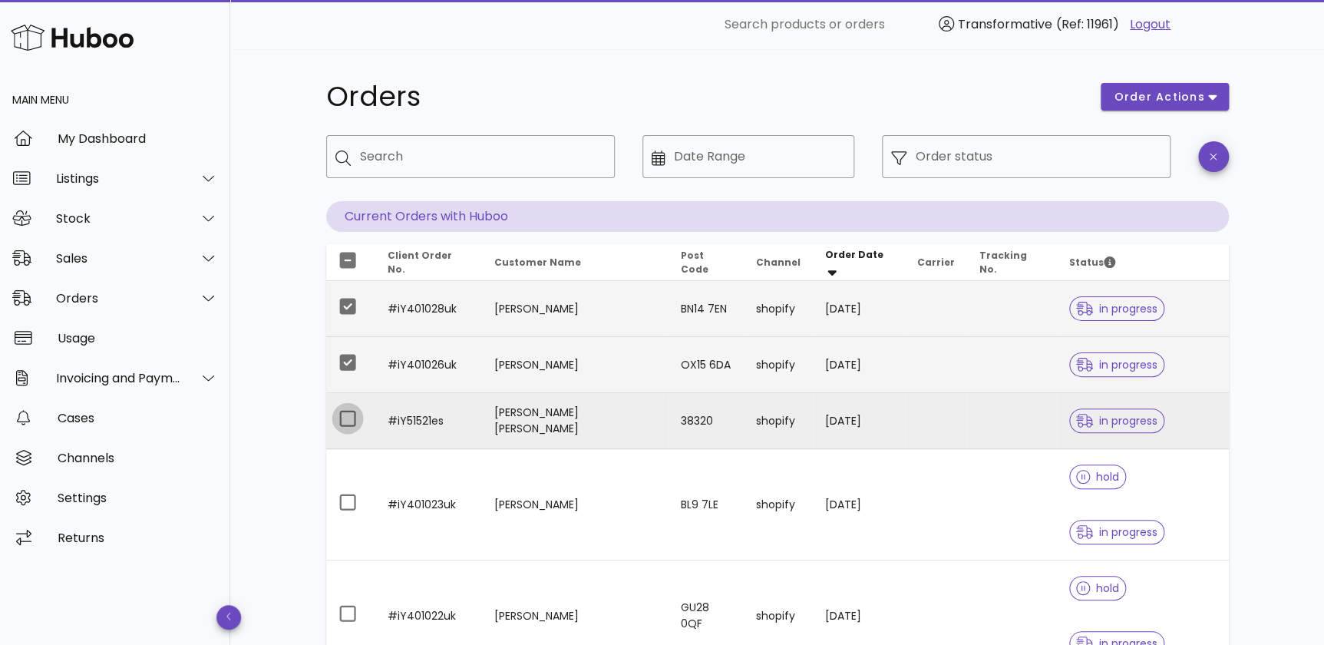
click at [345, 420] on div at bounding box center [348, 418] width 26 height 26
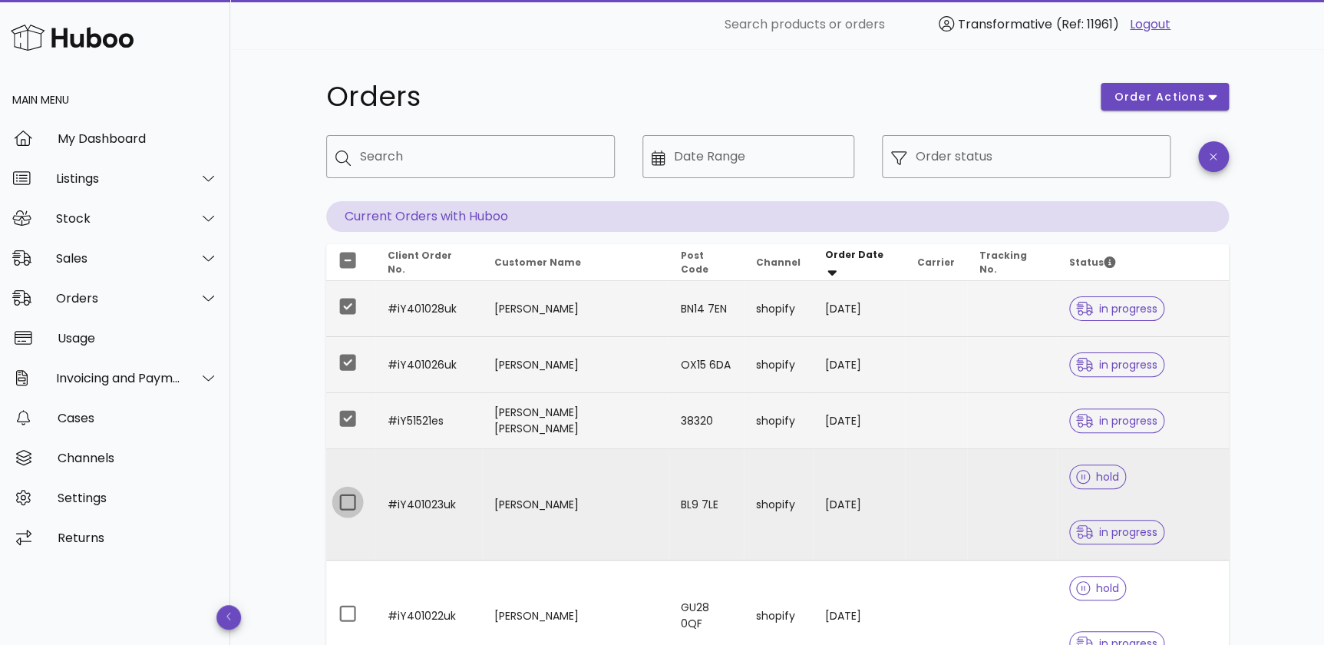
click at [349, 489] on div at bounding box center [348, 502] width 26 height 26
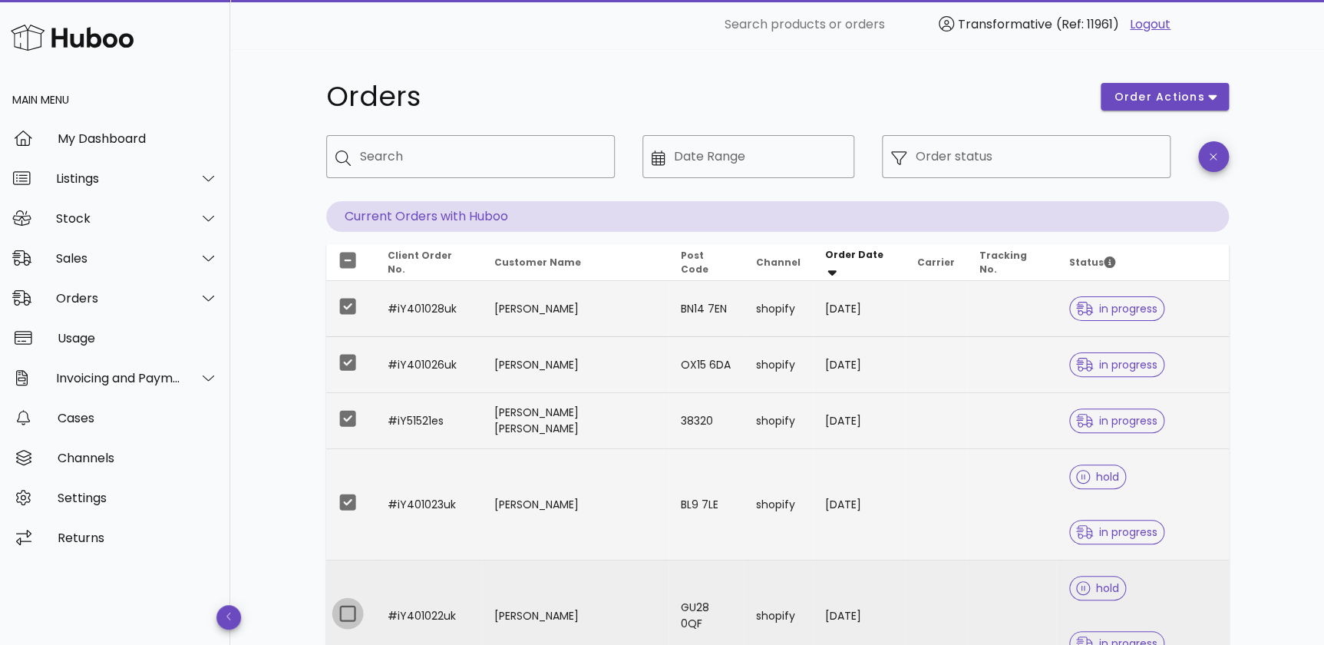
click at [351, 600] on div at bounding box center [348, 613] width 26 height 26
click at [1058, 170] on div "Order status" at bounding box center [1038, 156] width 246 height 43
click at [968, 145] on input "Order status" at bounding box center [1038, 156] width 246 height 25
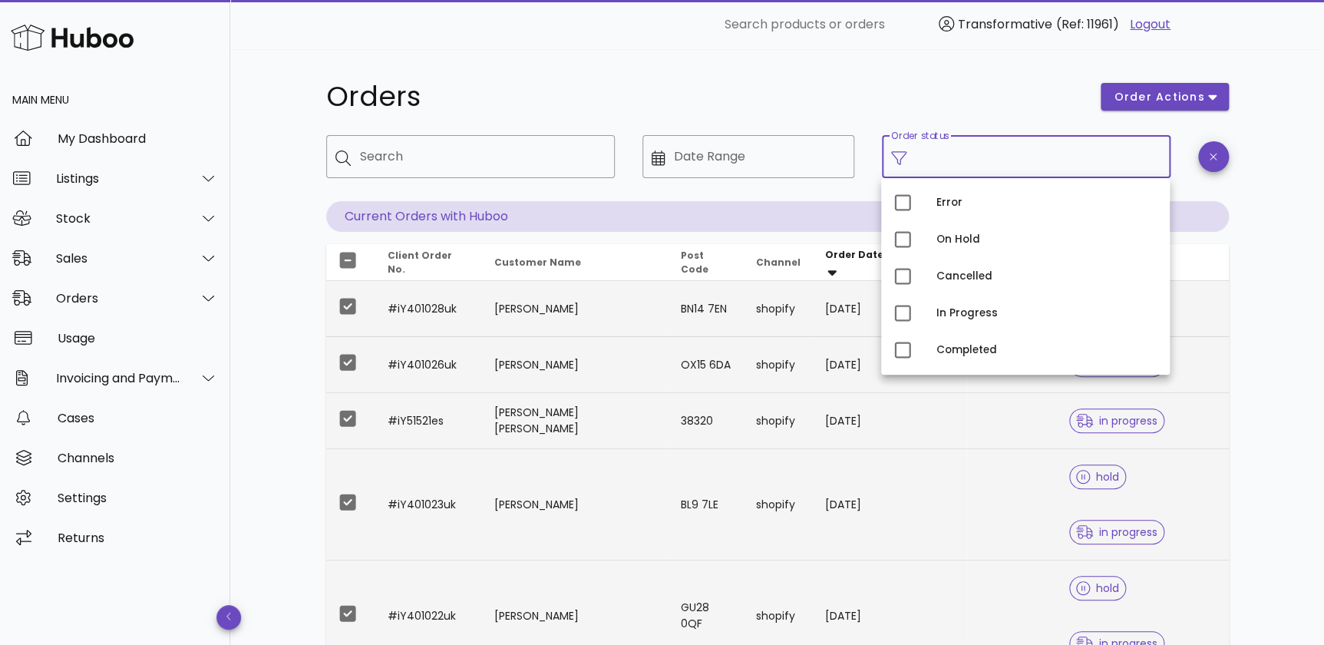
click at [345, 256] on div at bounding box center [348, 260] width 26 height 26
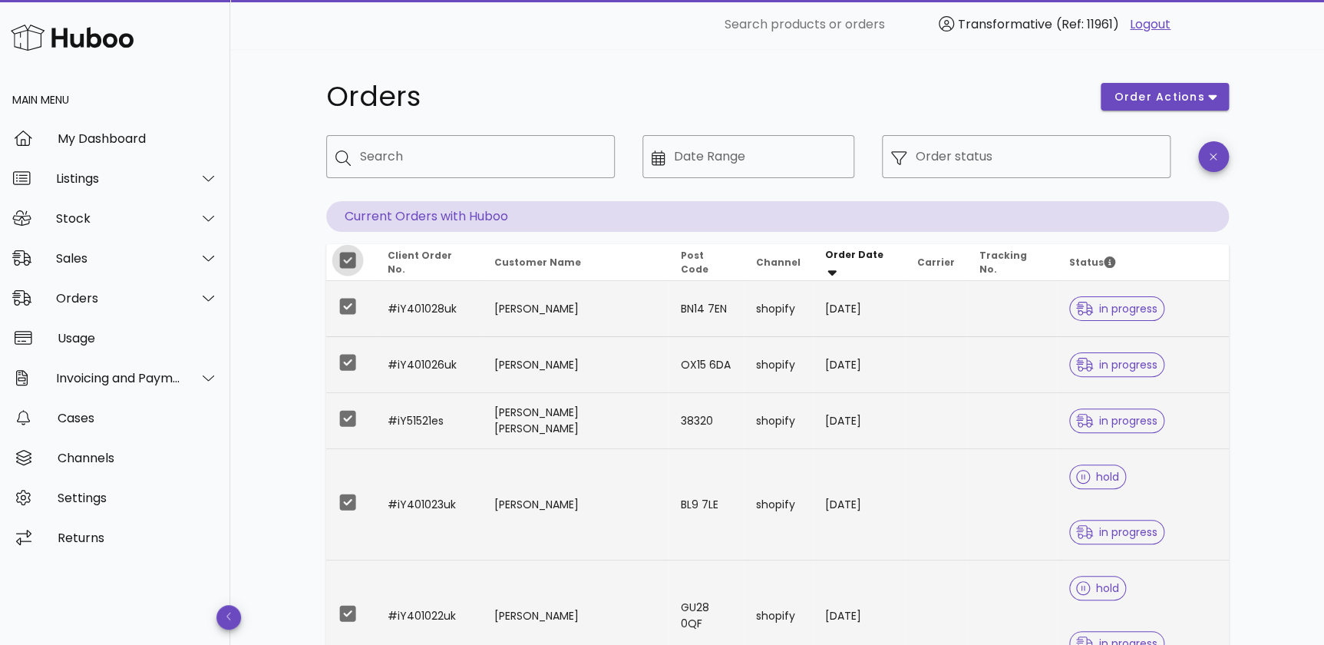
click at [338, 262] on div at bounding box center [348, 260] width 26 height 26
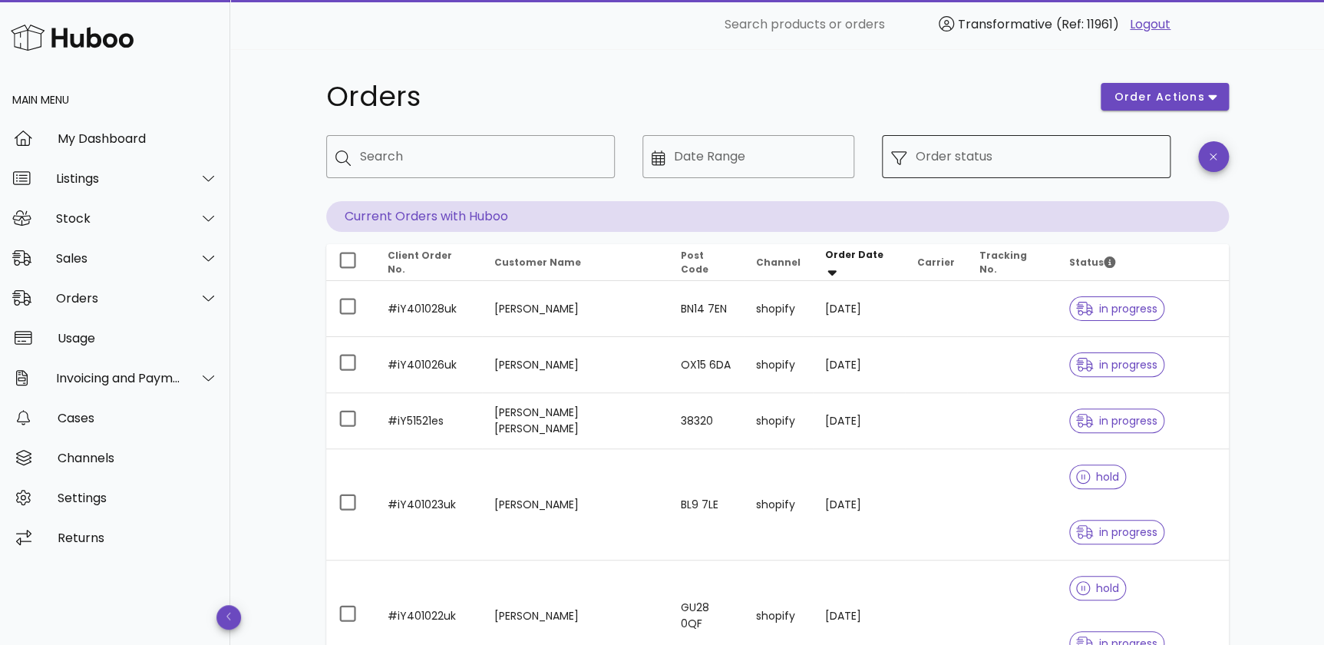
click at [993, 159] on input "Order status" at bounding box center [1038, 156] width 246 height 25
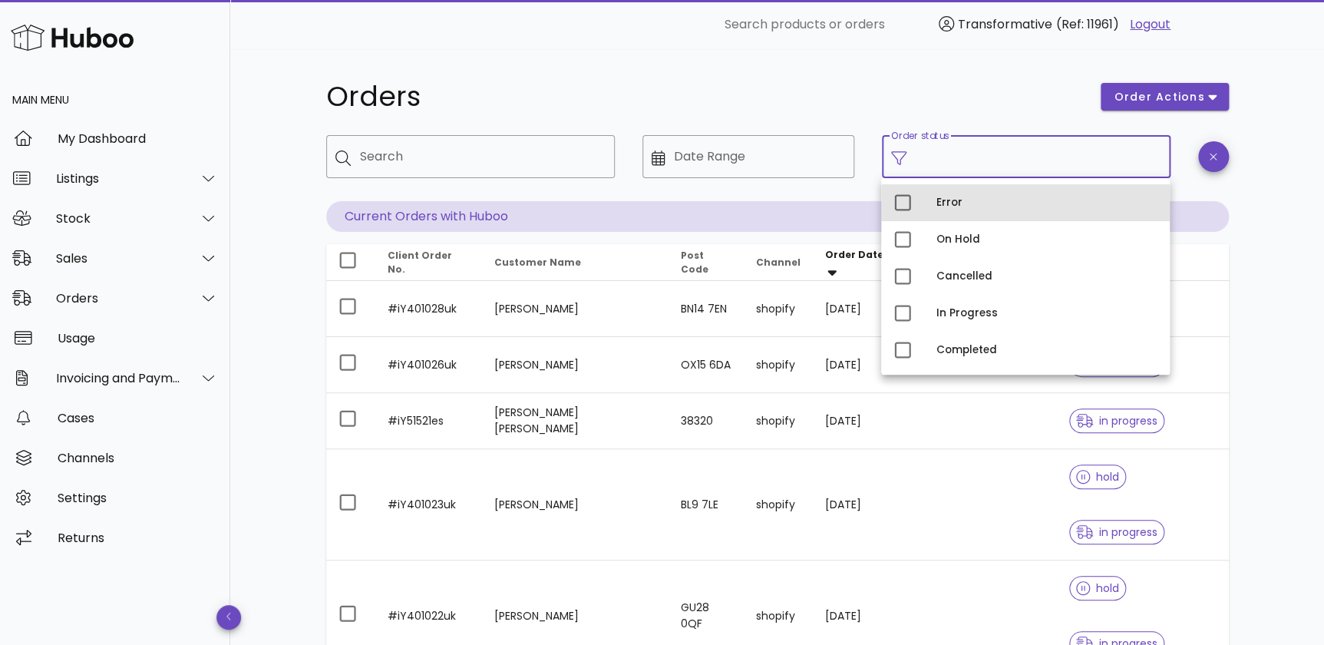
click at [975, 209] on div "Error" at bounding box center [1046, 202] width 221 height 25
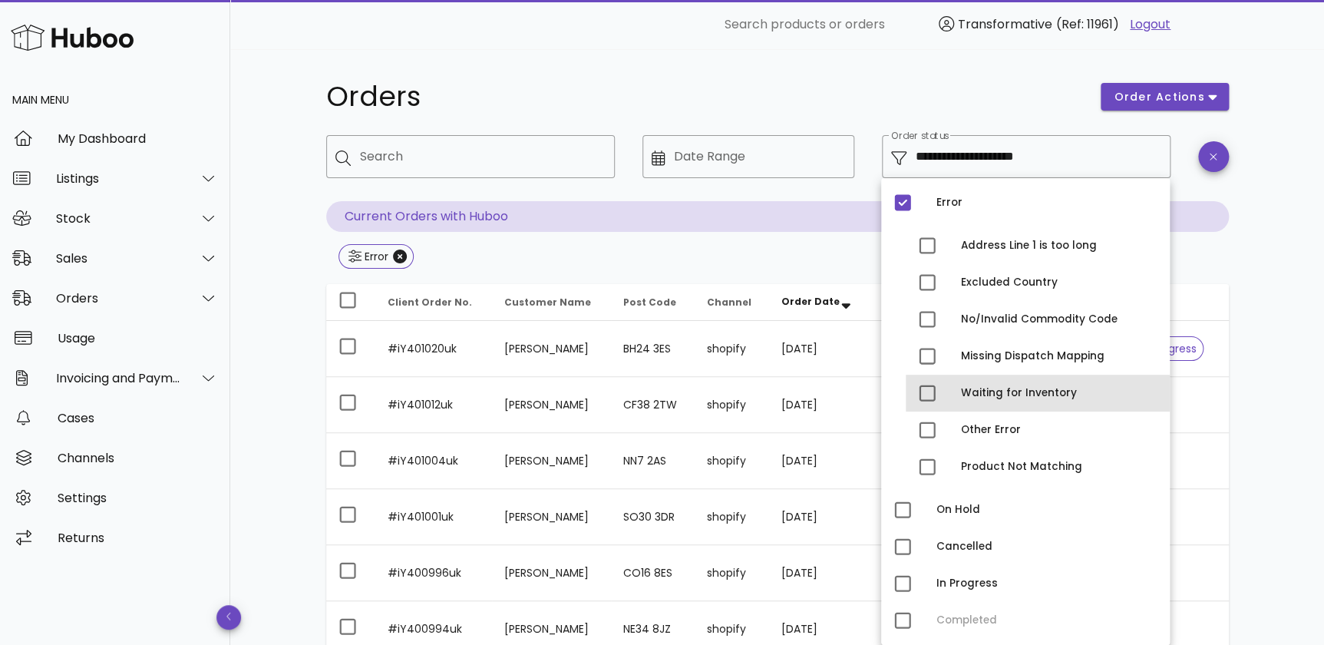
click at [1020, 394] on div "Waiting for Inventory" at bounding box center [1059, 393] width 196 height 12
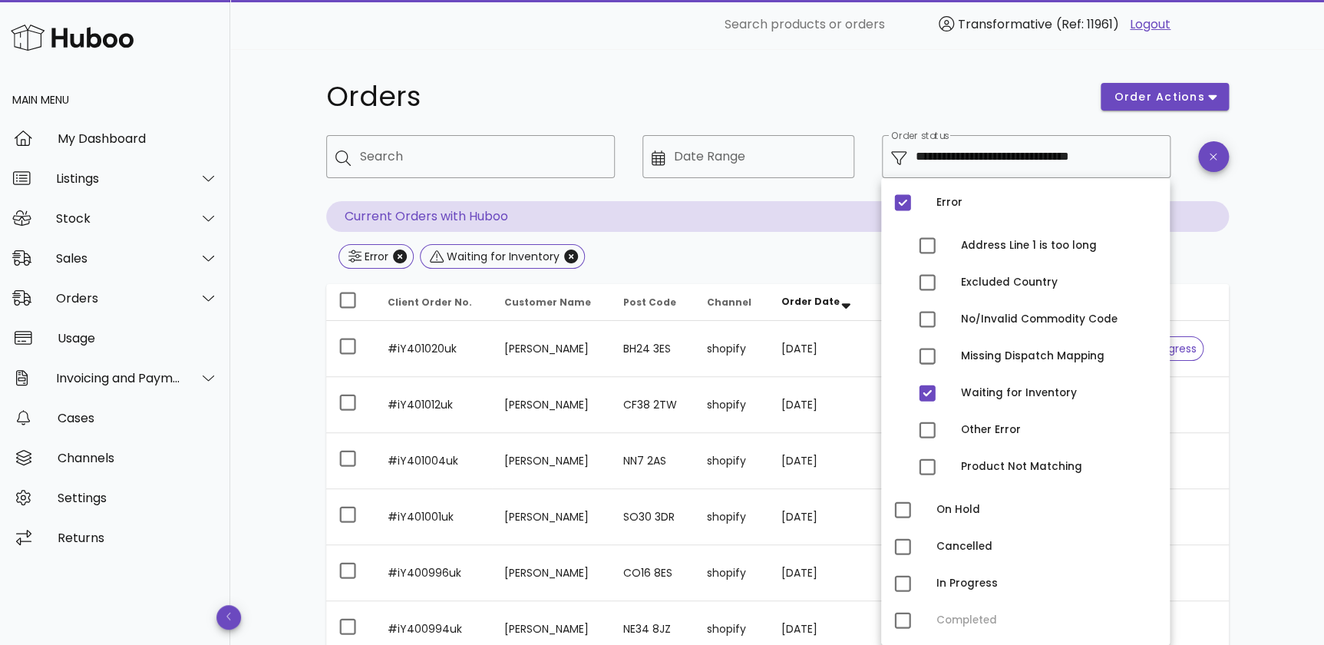
click at [1276, 414] on div "**********" at bounding box center [776, 549] width 1093 height 1001
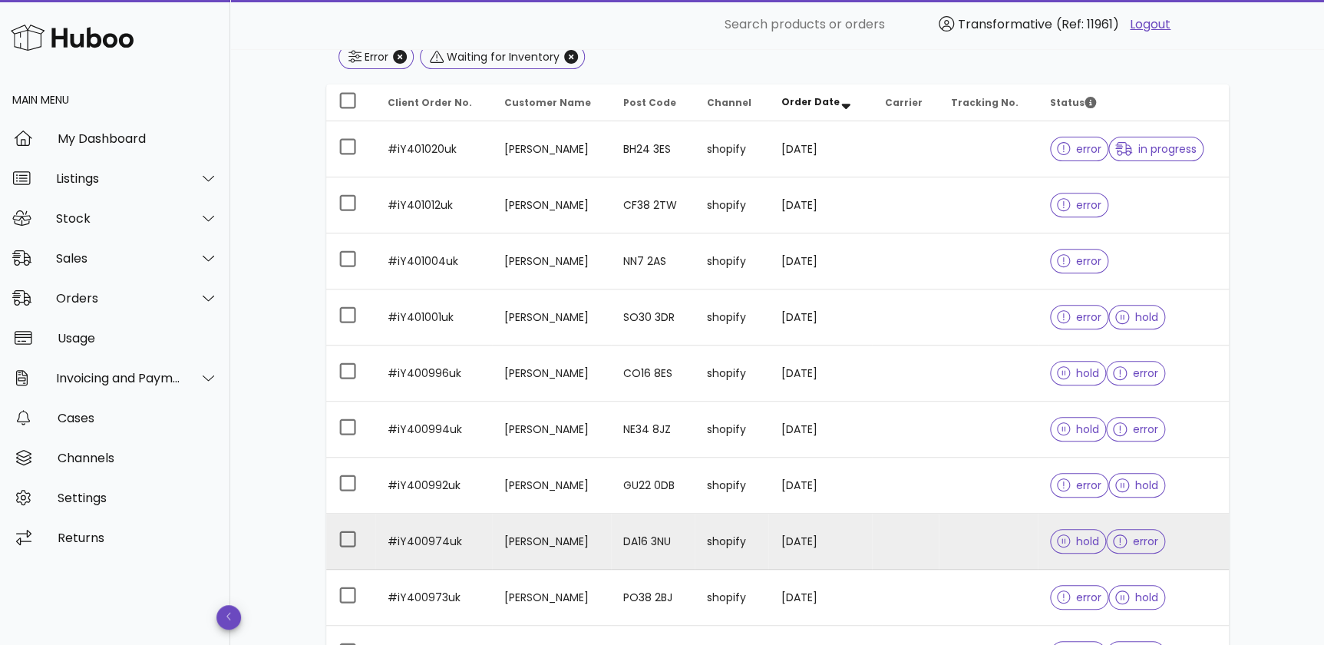
scroll to position [404, 0]
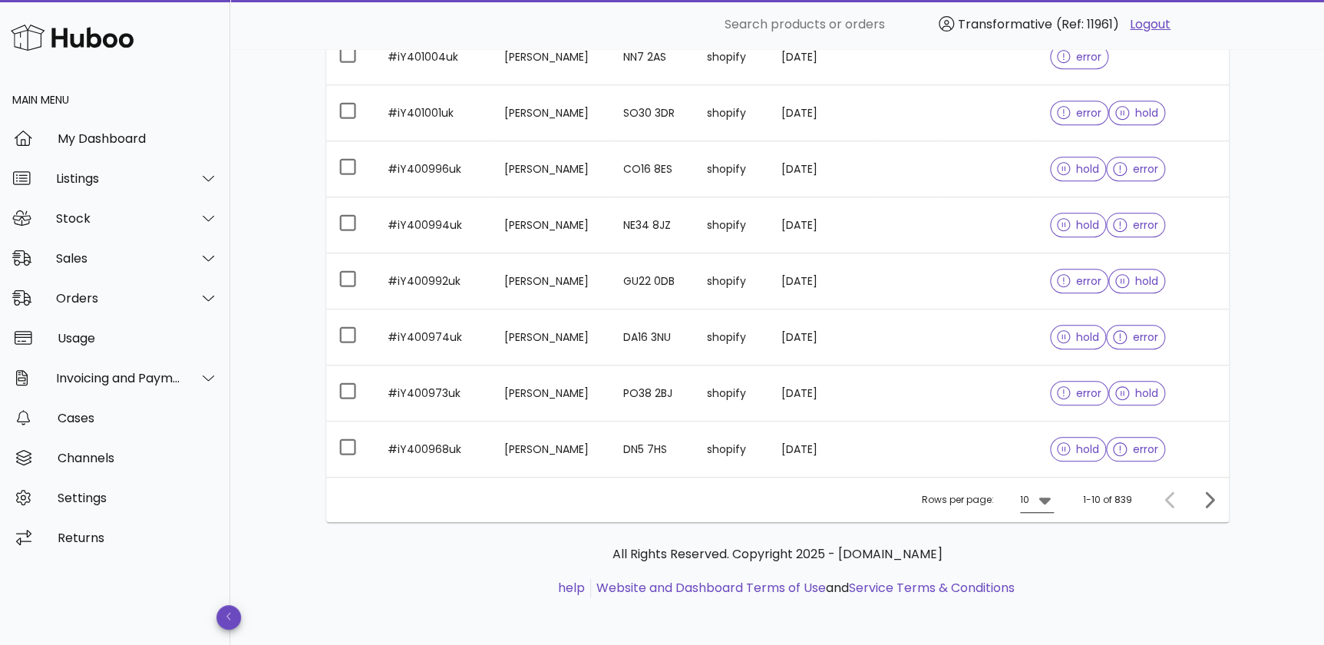
click at [1046, 507] on div "10" at bounding box center [1037, 499] width 34 height 25
drag, startPoint x: 1043, startPoint y: 584, endPoint x: 1041, endPoint y: 574, distance: 10.2
click at [1043, 583] on div "50" at bounding box center [1041, 583] width 15 height 15
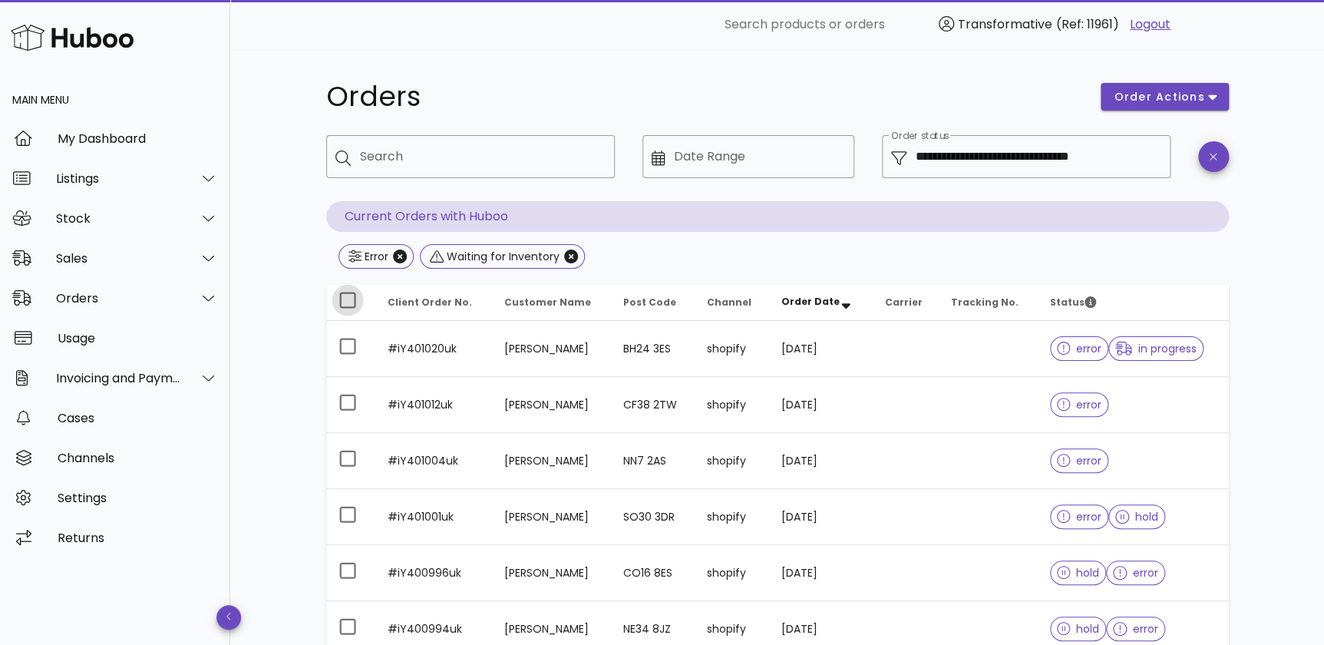
click at [340, 305] on div at bounding box center [348, 300] width 26 height 26
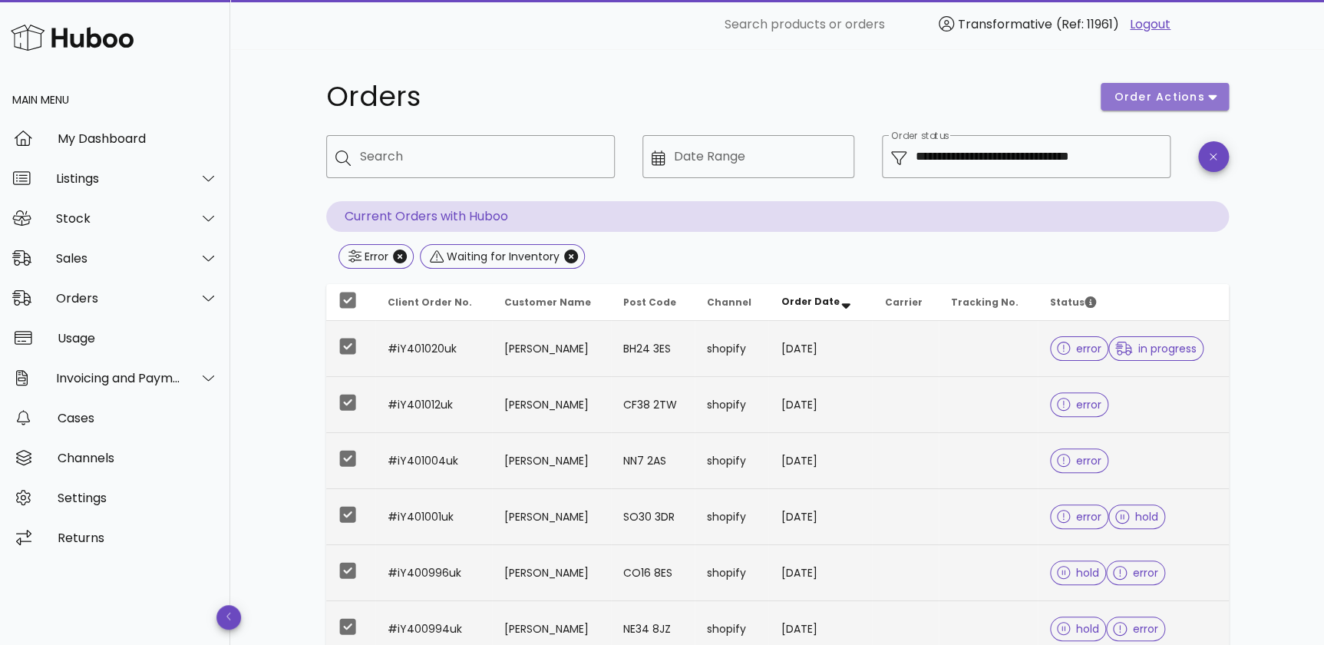
click at [1217, 95] on button "order actions" at bounding box center [1163, 97] width 127 height 28
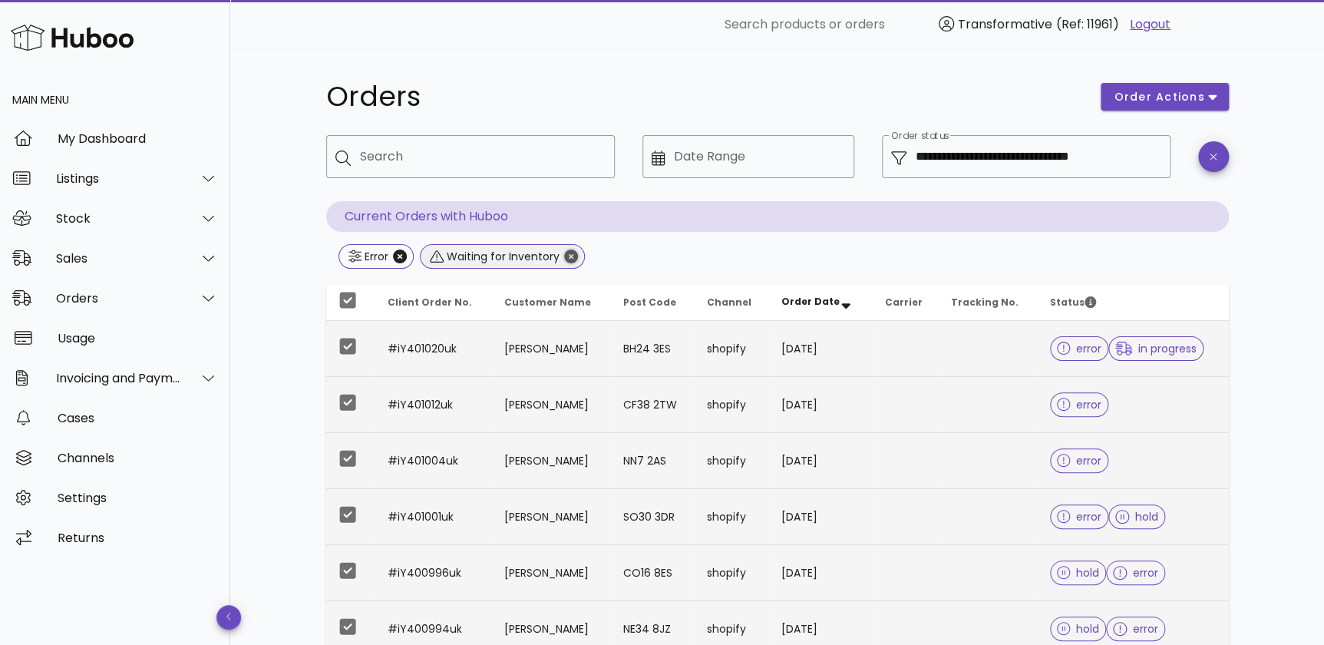
click at [568, 259] on icon "Close" at bounding box center [571, 256] width 14 height 14
click at [972, 146] on input "**********" at bounding box center [1038, 156] width 246 height 25
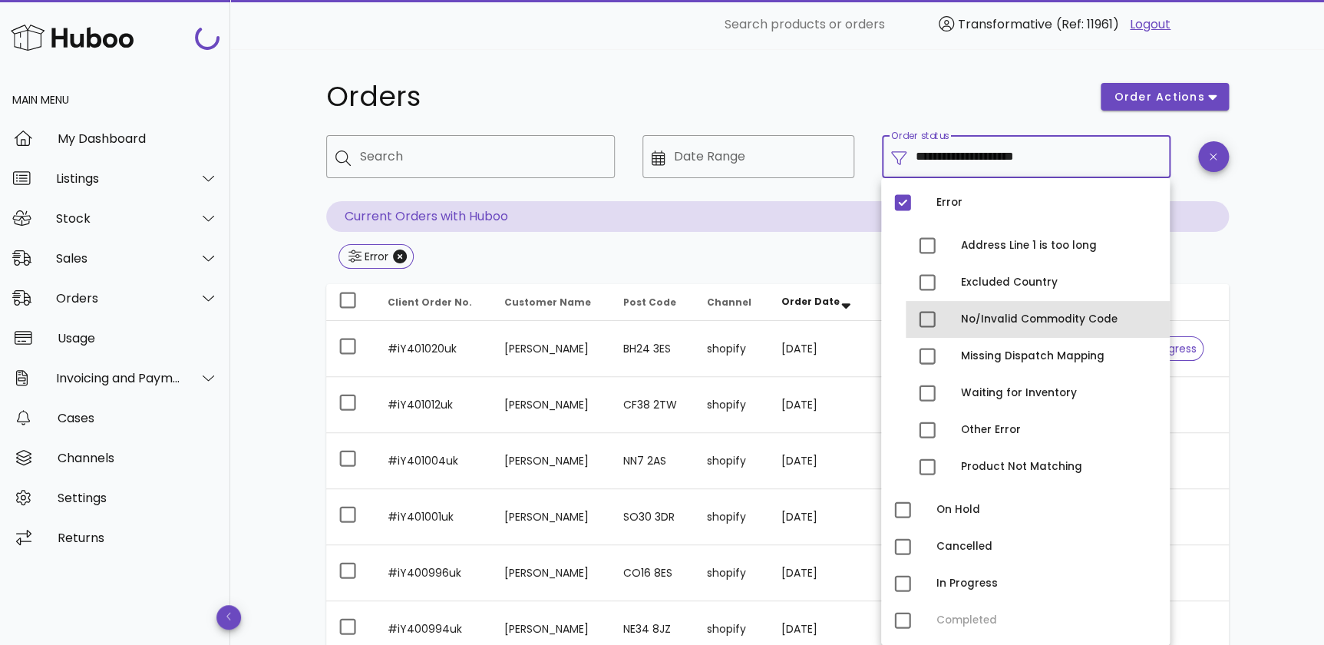
click at [997, 317] on div "No/Invalid Commodity Code" at bounding box center [1059, 319] width 196 height 12
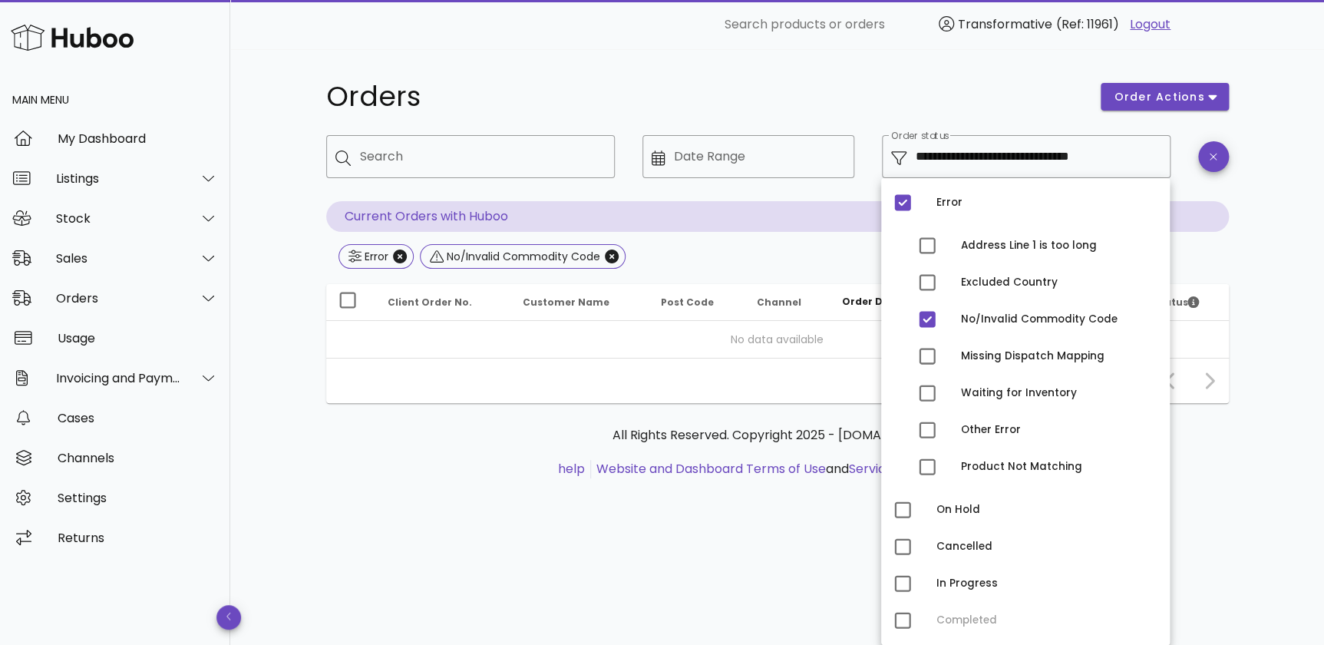
click at [1258, 273] on div "**********" at bounding box center [777, 288] width 976 height 478
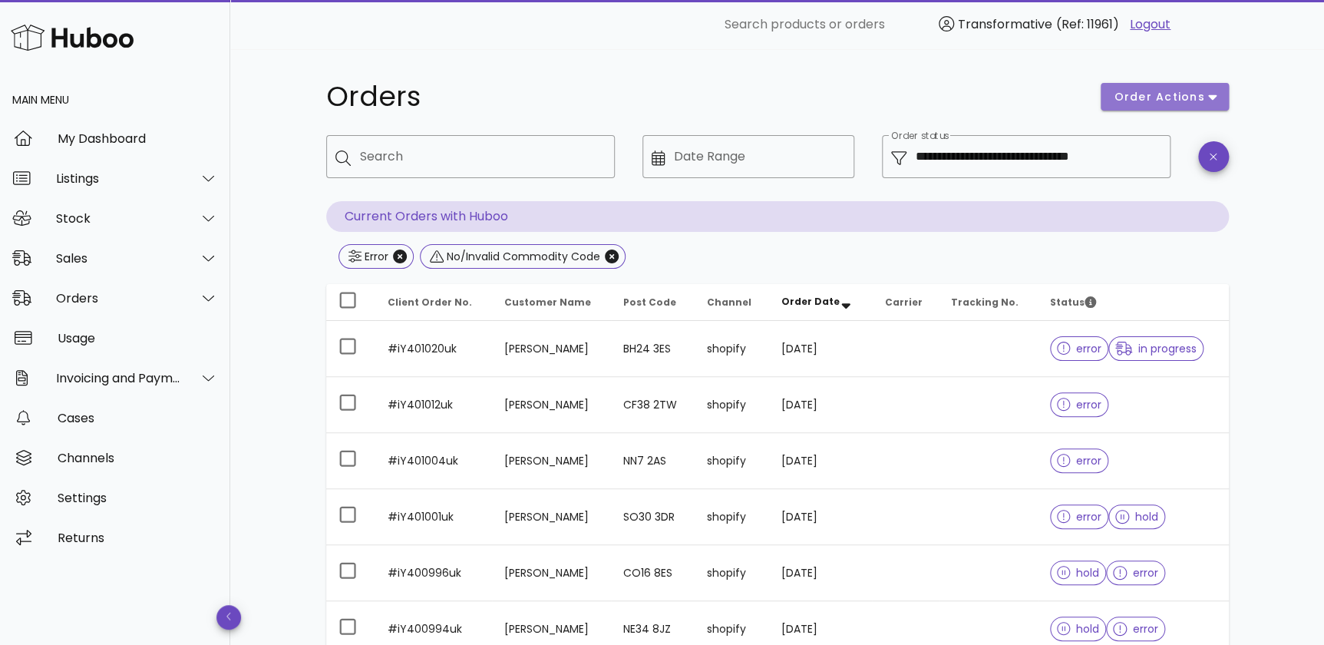
click at [1217, 98] on button "order actions" at bounding box center [1163, 97] width 127 height 28
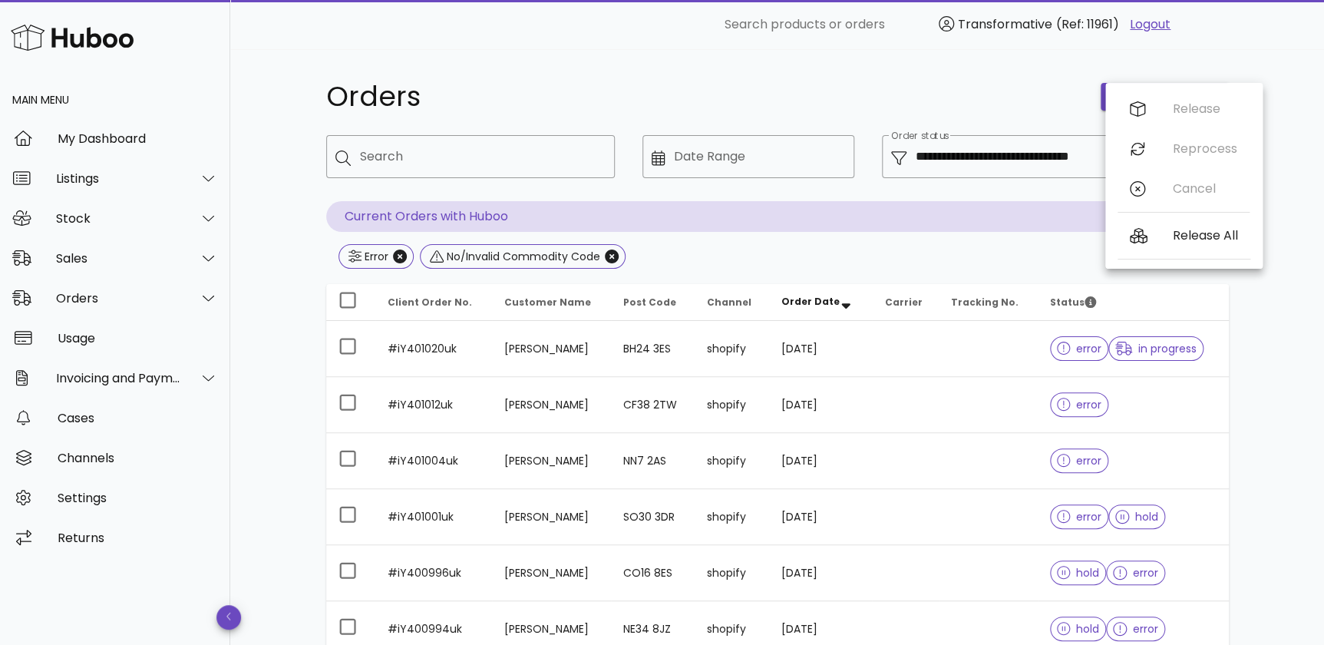
click at [945, 236] on div "**********" at bounding box center [777, 203] width 902 height 137
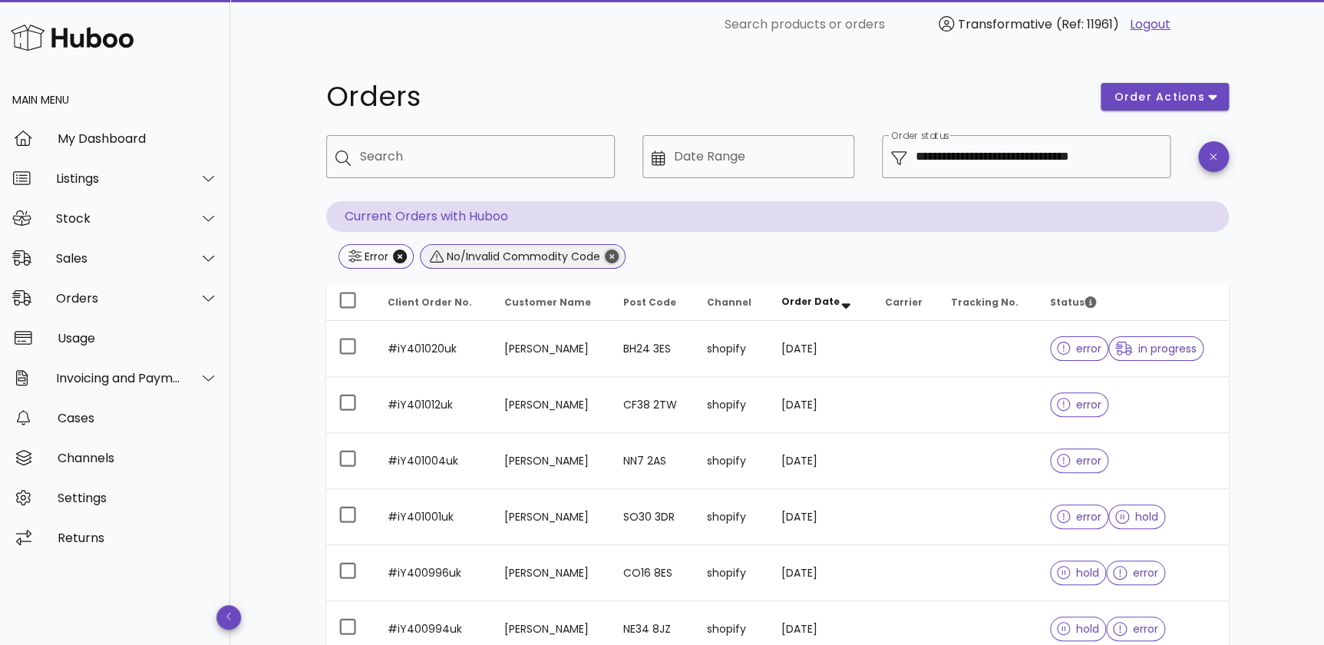
click at [612, 256] on icon "Close" at bounding box center [612, 256] width 14 height 14
type input "**********"
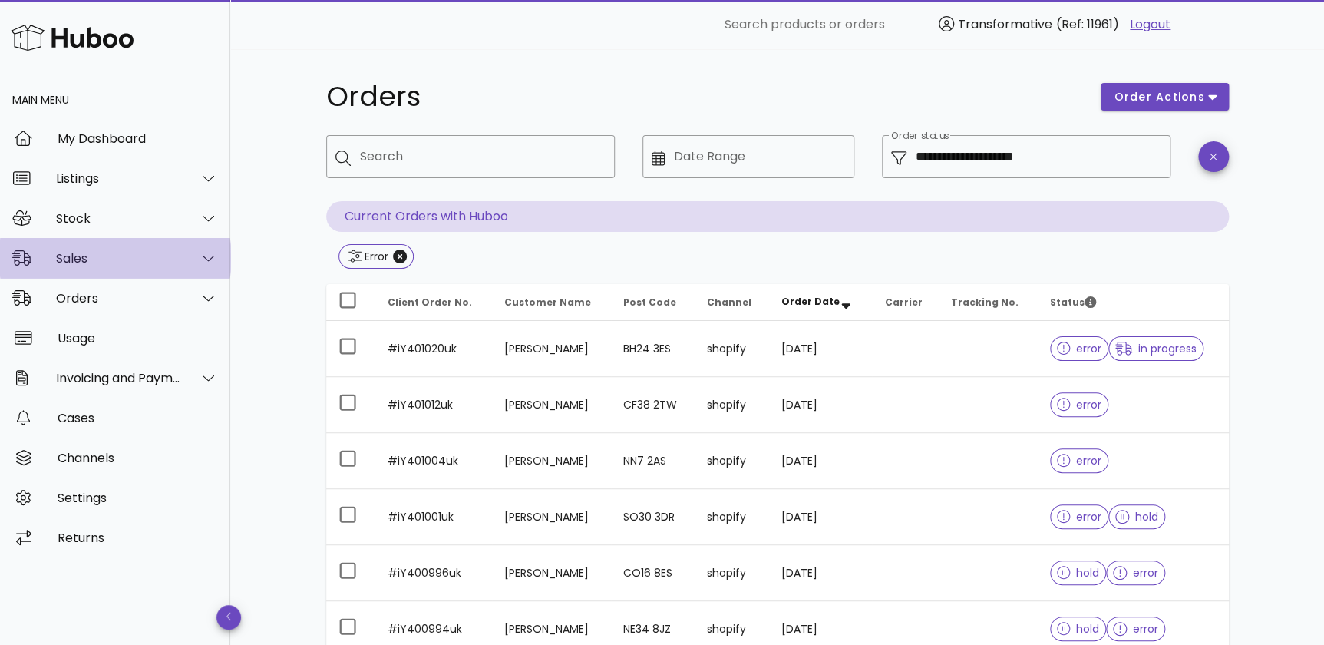
click at [186, 253] on div at bounding box center [199, 258] width 37 height 38
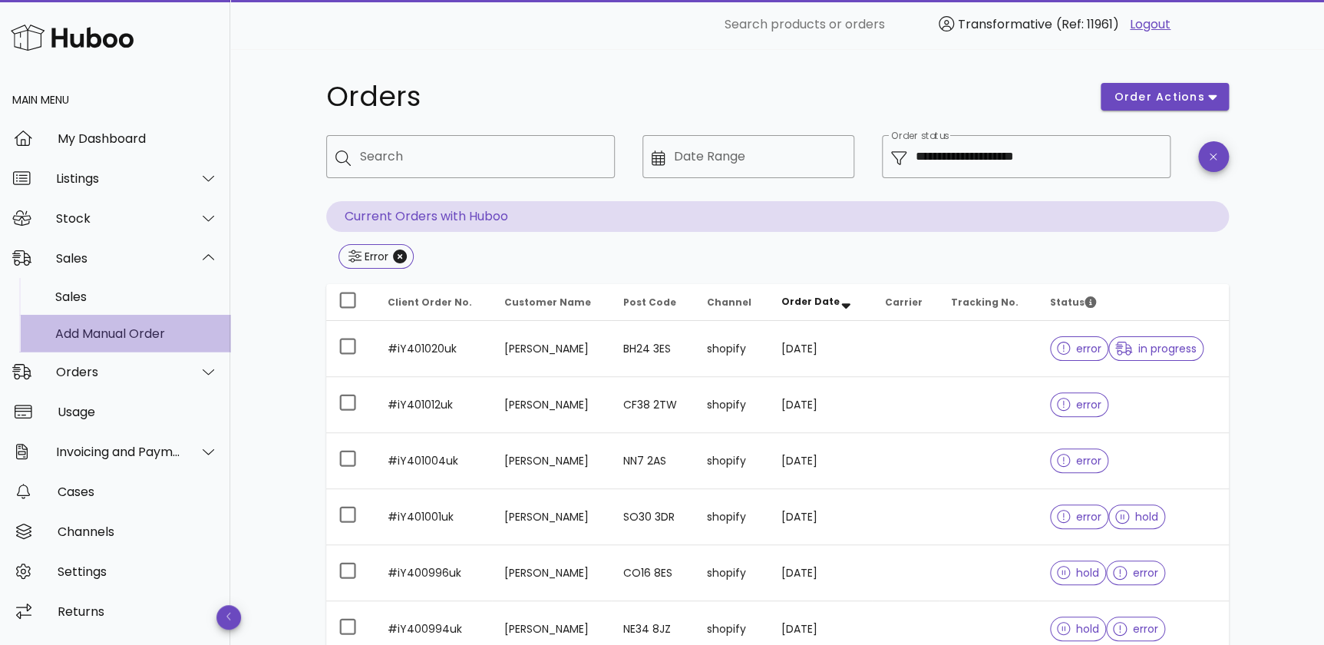
click at [154, 337] on div "Add Manual Order" at bounding box center [136, 333] width 163 height 15
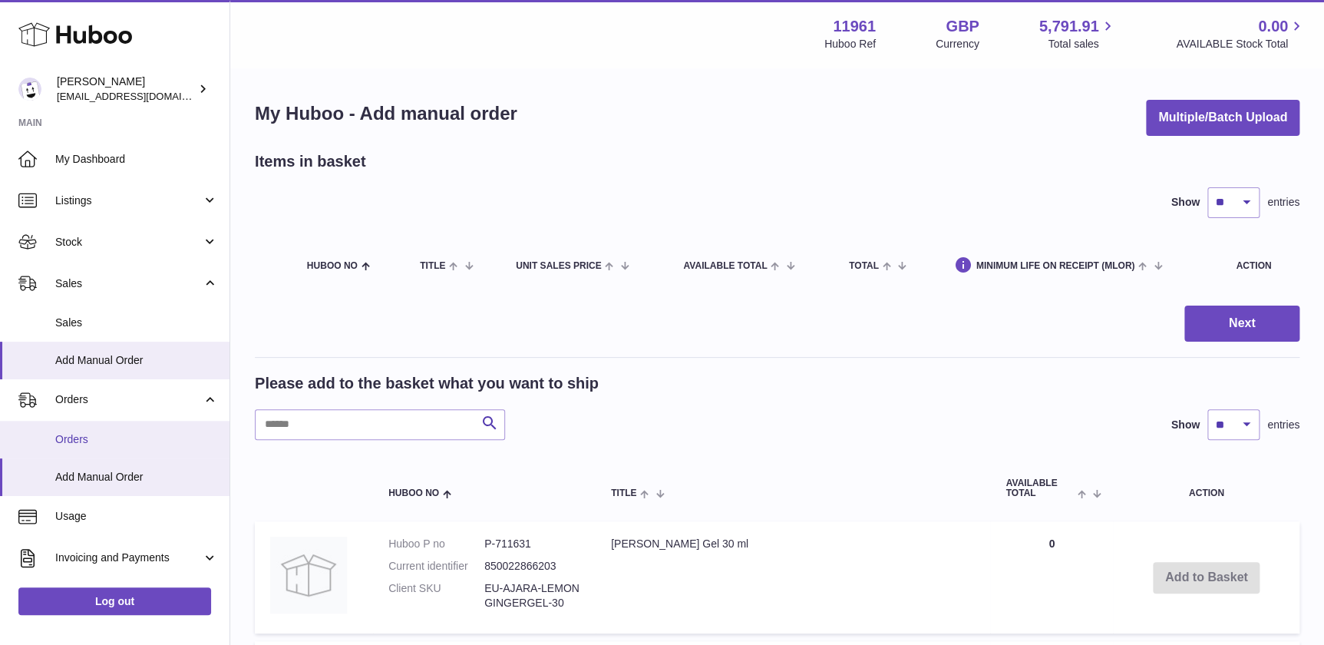
click at [101, 434] on span "Orders" at bounding box center [136, 439] width 163 height 15
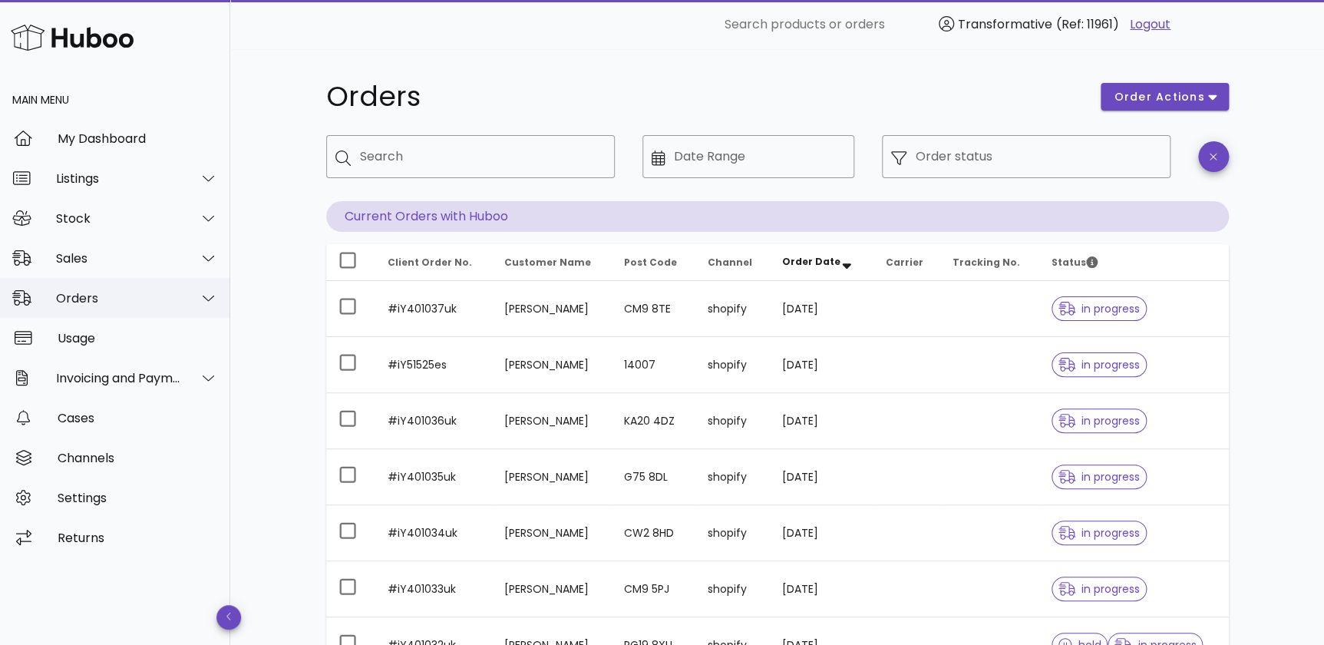
click at [176, 295] on div "Orders" at bounding box center [118, 298] width 125 height 15
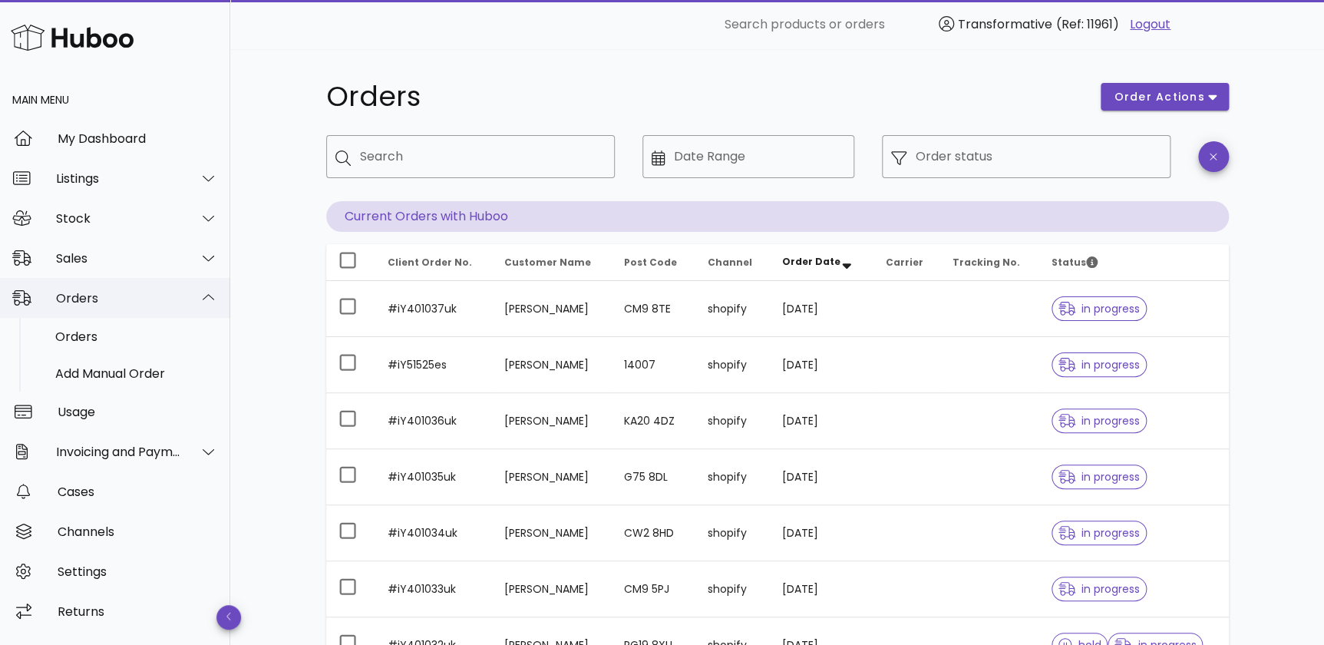
scroll to position [69, 0]
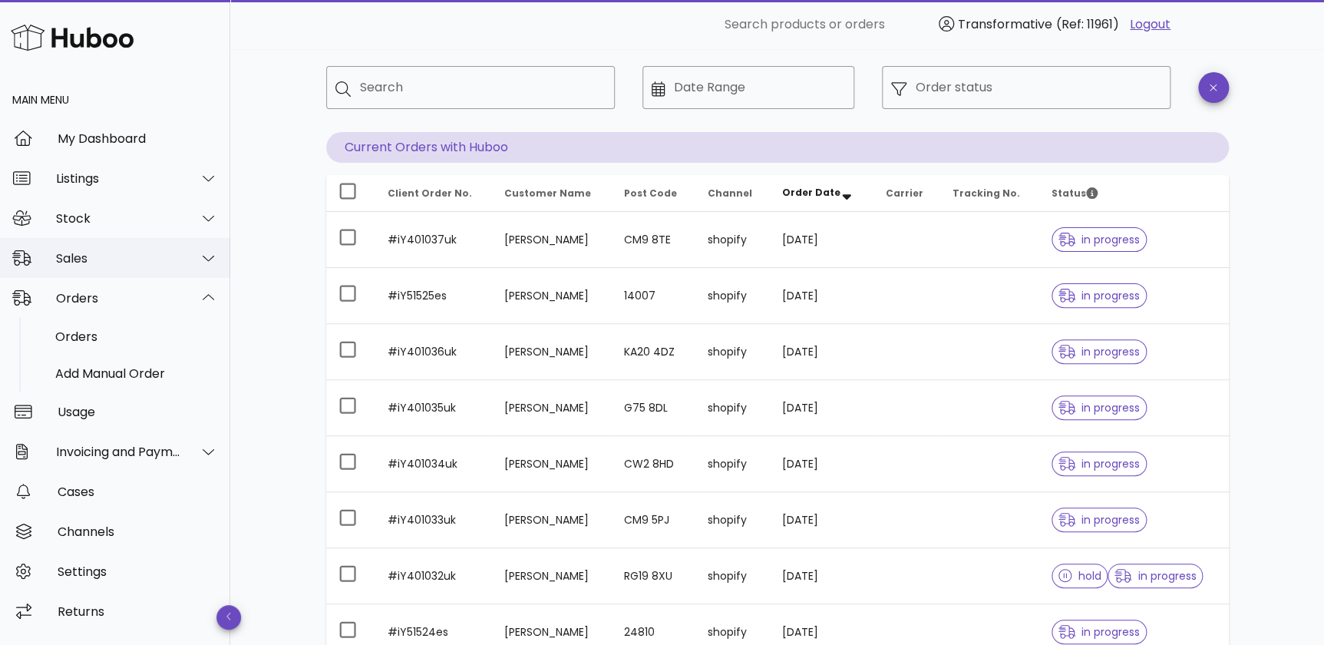
click at [140, 259] on div "Sales" at bounding box center [118, 258] width 125 height 15
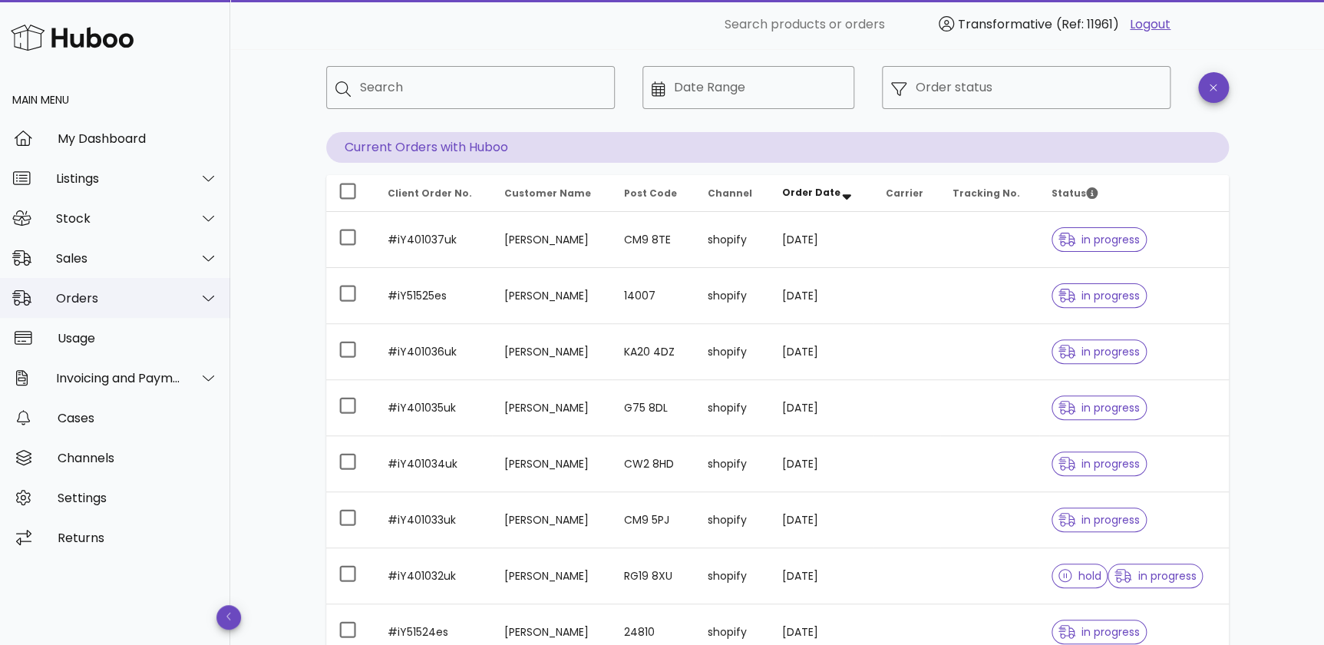
click at [128, 293] on div "Orders" at bounding box center [118, 298] width 125 height 15
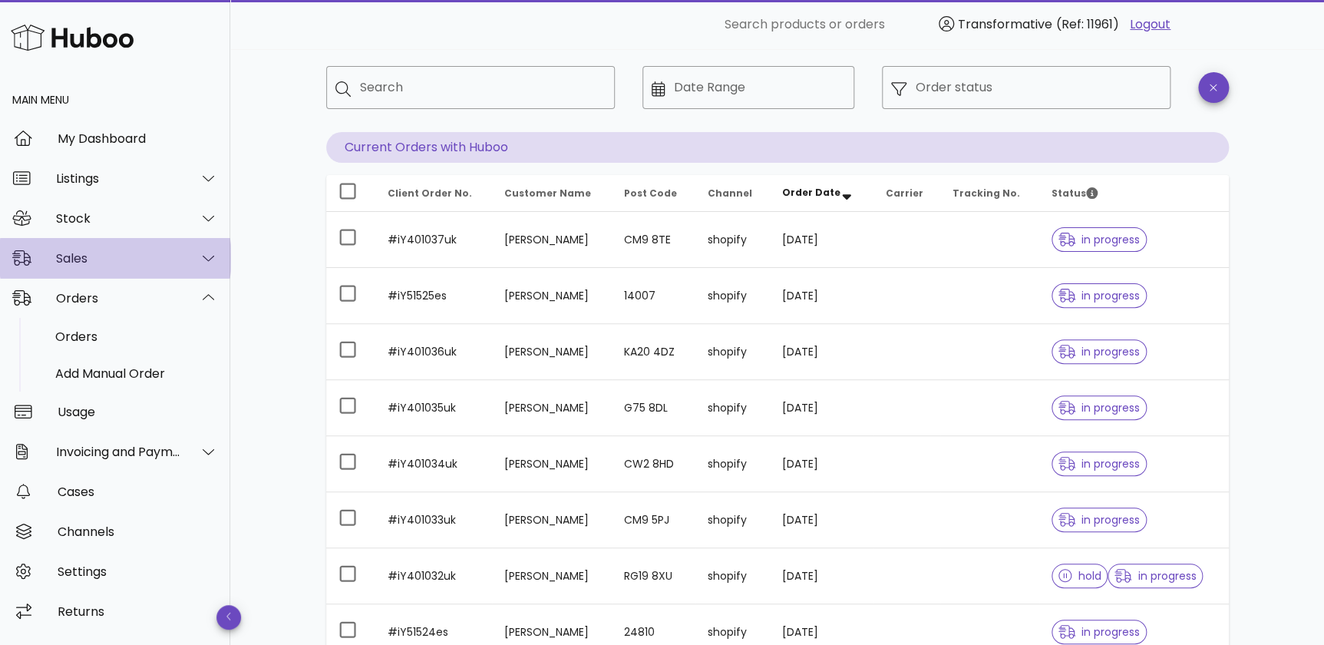
click at [107, 255] on div "Sales" at bounding box center [118, 258] width 125 height 15
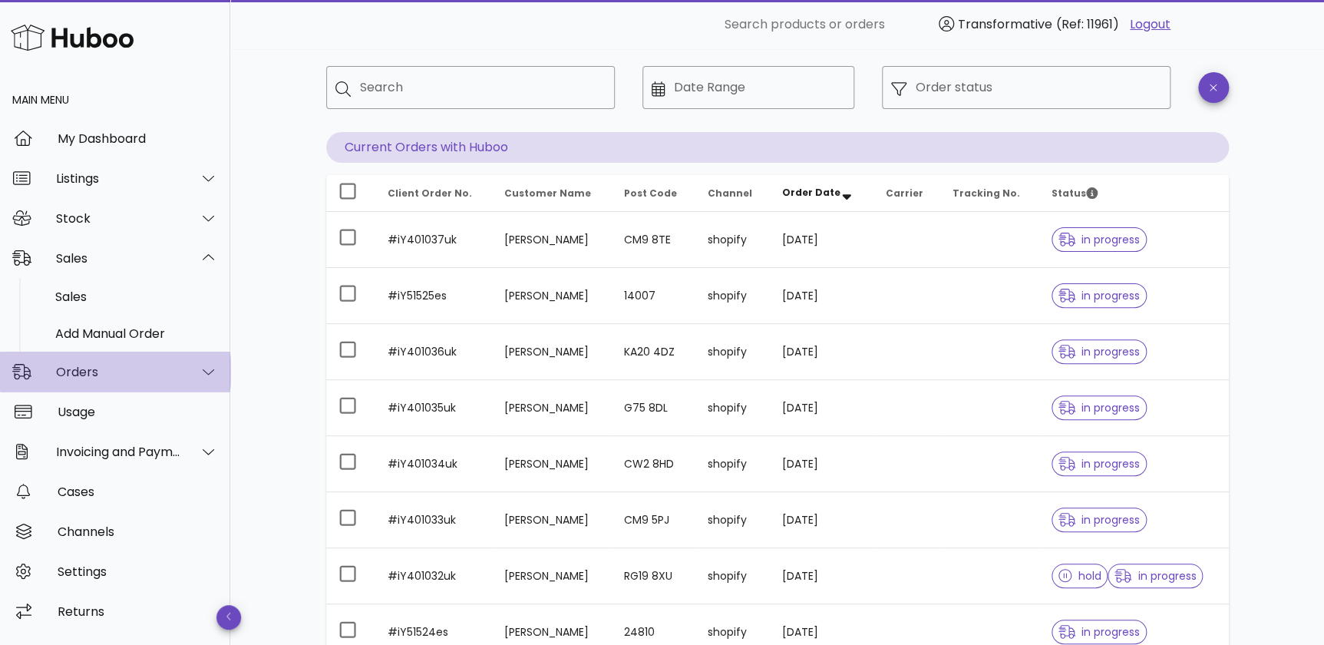
click at [116, 383] on div "Orders" at bounding box center [115, 371] width 230 height 40
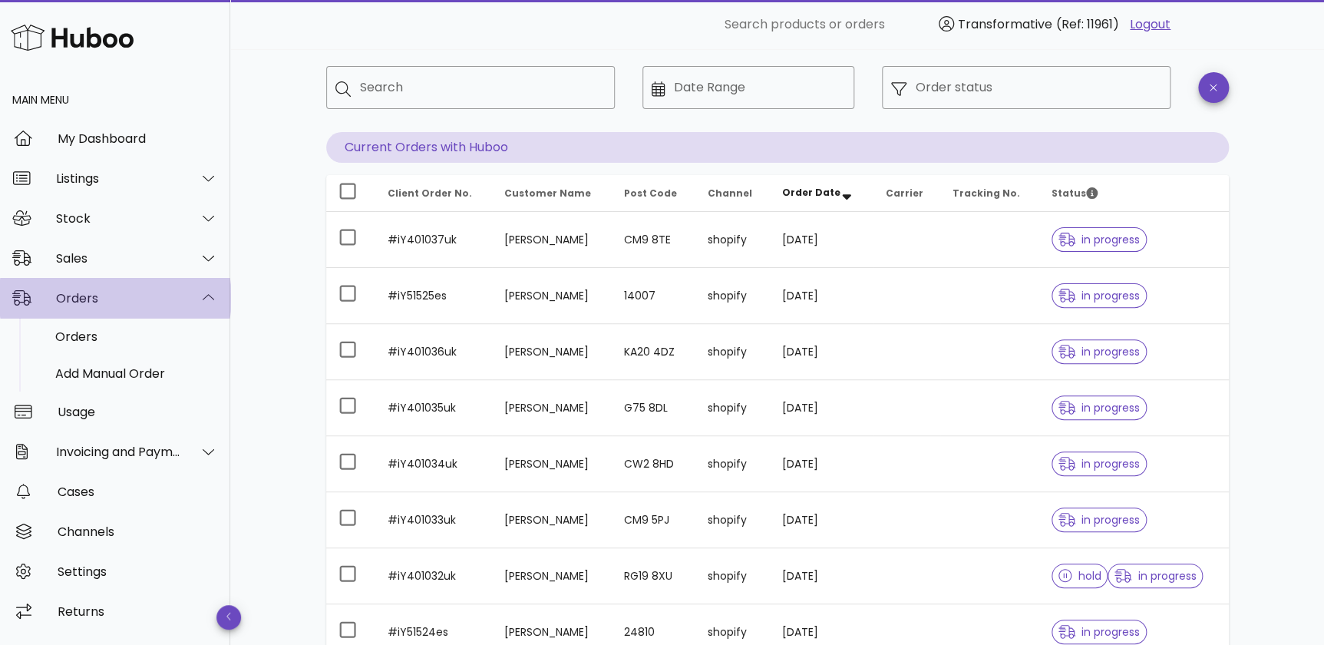
click at [186, 293] on div at bounding box center [199, 298] width 37 height 38
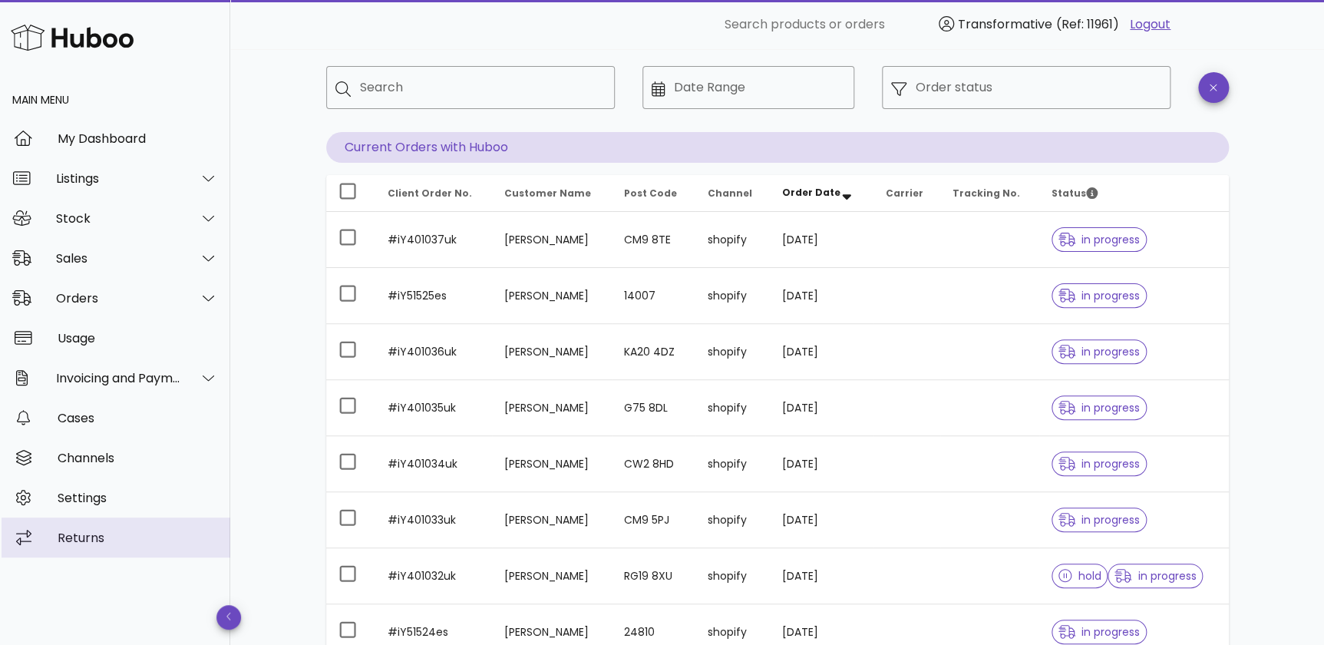
click at [101, 535] on div "Returns" at bounding box center [138, 537] width 160 height 15
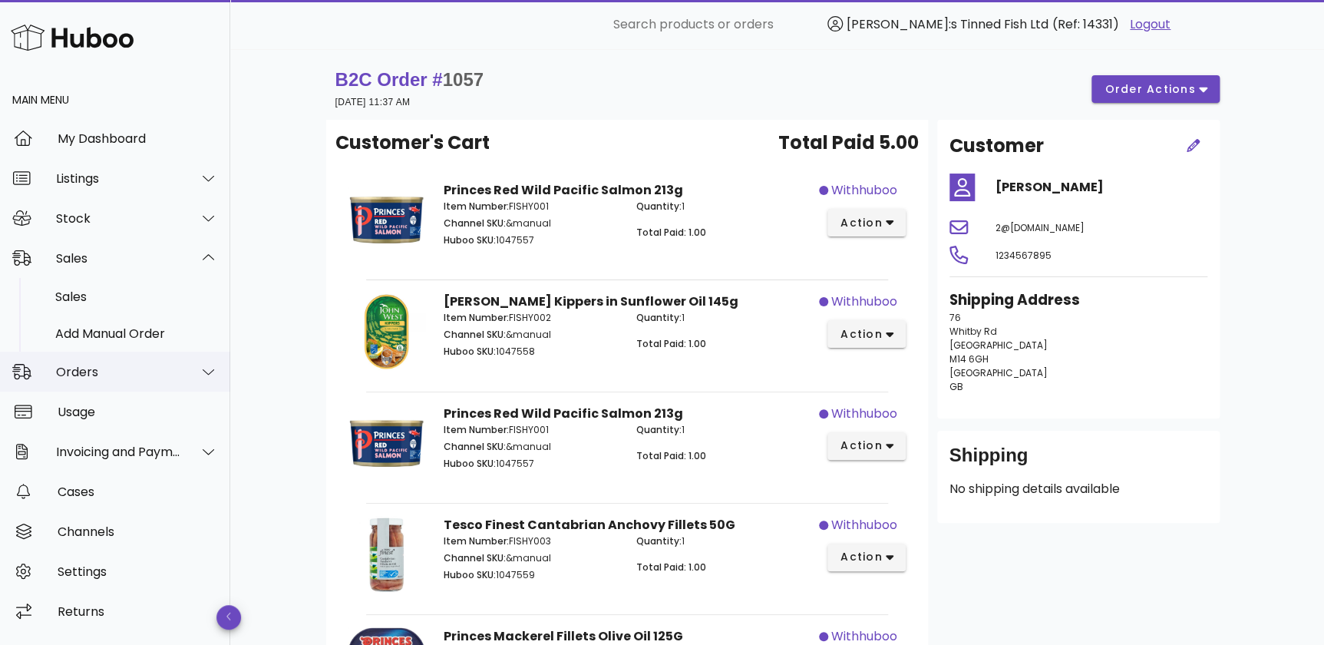
click at [122, 371] on div "Orders" at bounding box center [118, 371] width 125 height 15
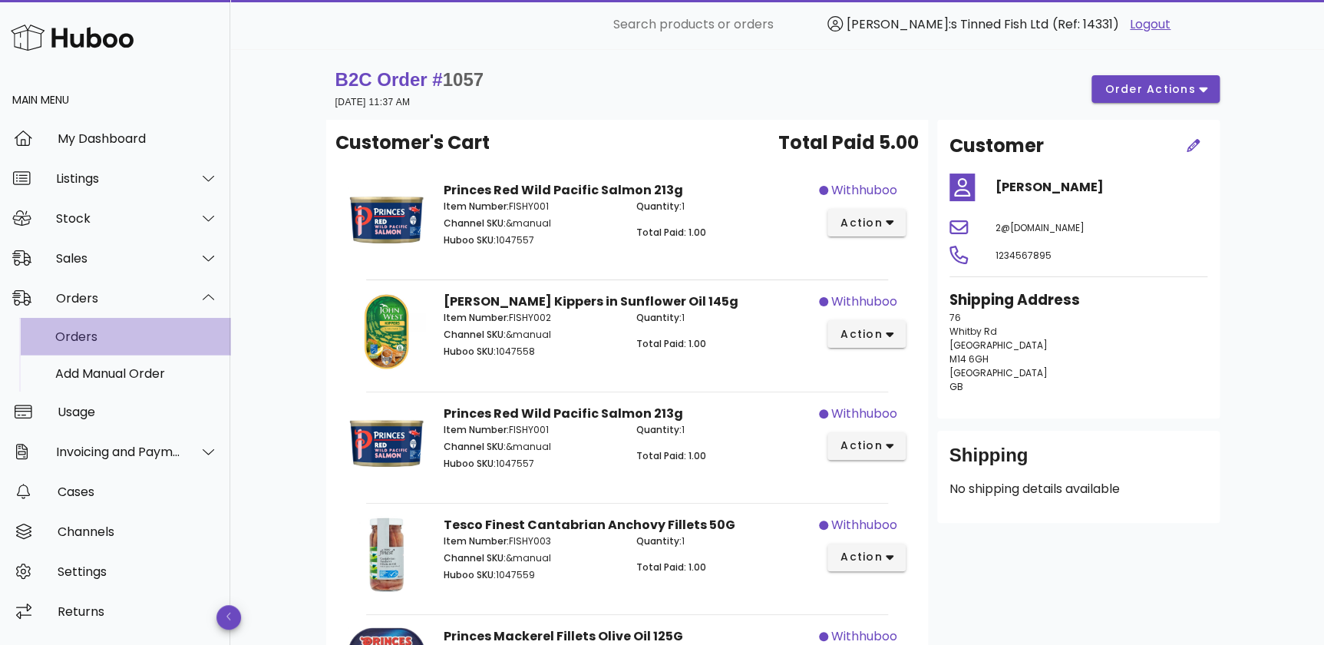
click at [107, 341] on div "Orders" at bounding box center [136, 336] width 163 height 15
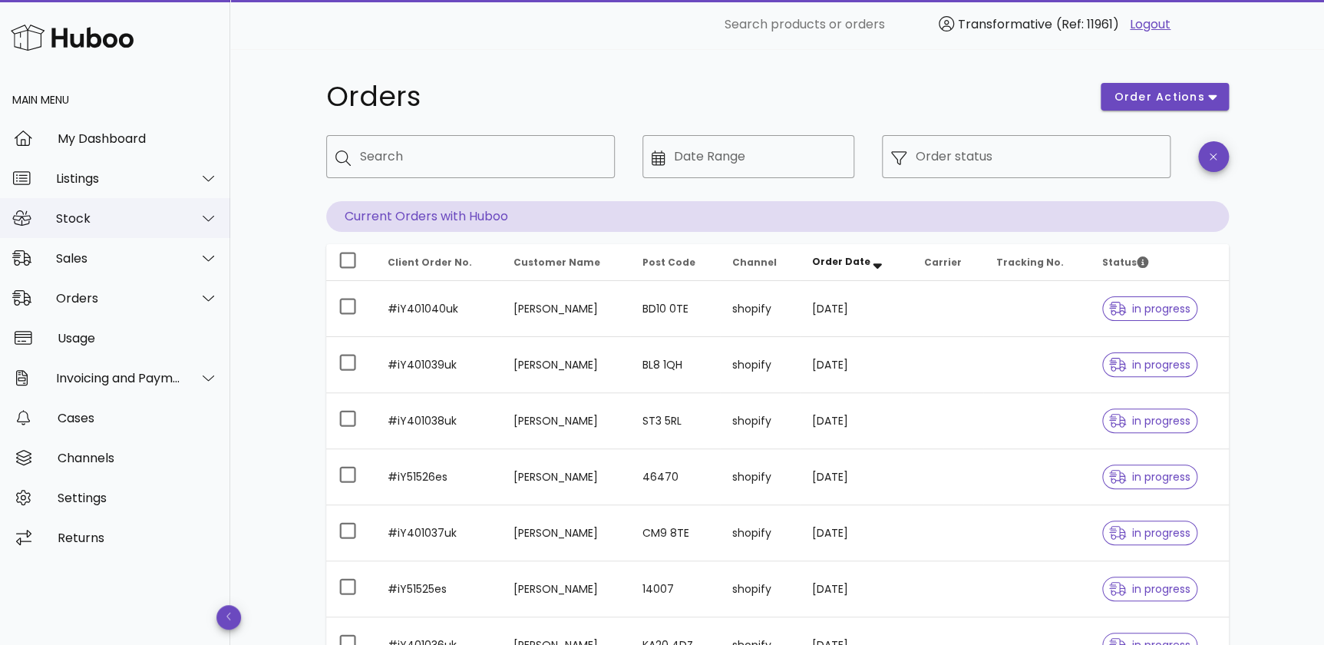
click at [125, 221] on div "Stock" at bounding box center [118, 218] width 125 height 15
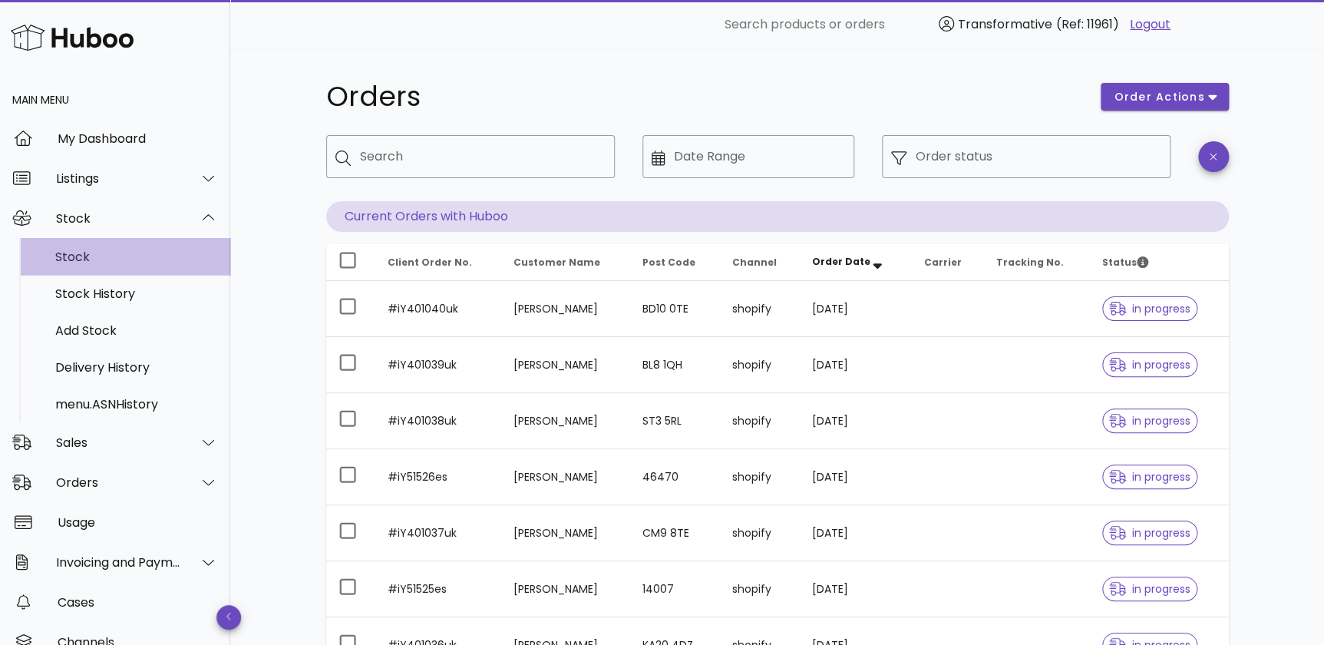
click at [104, 250] on div "Stock" at bounding box center [136, 256] width 163 height 15
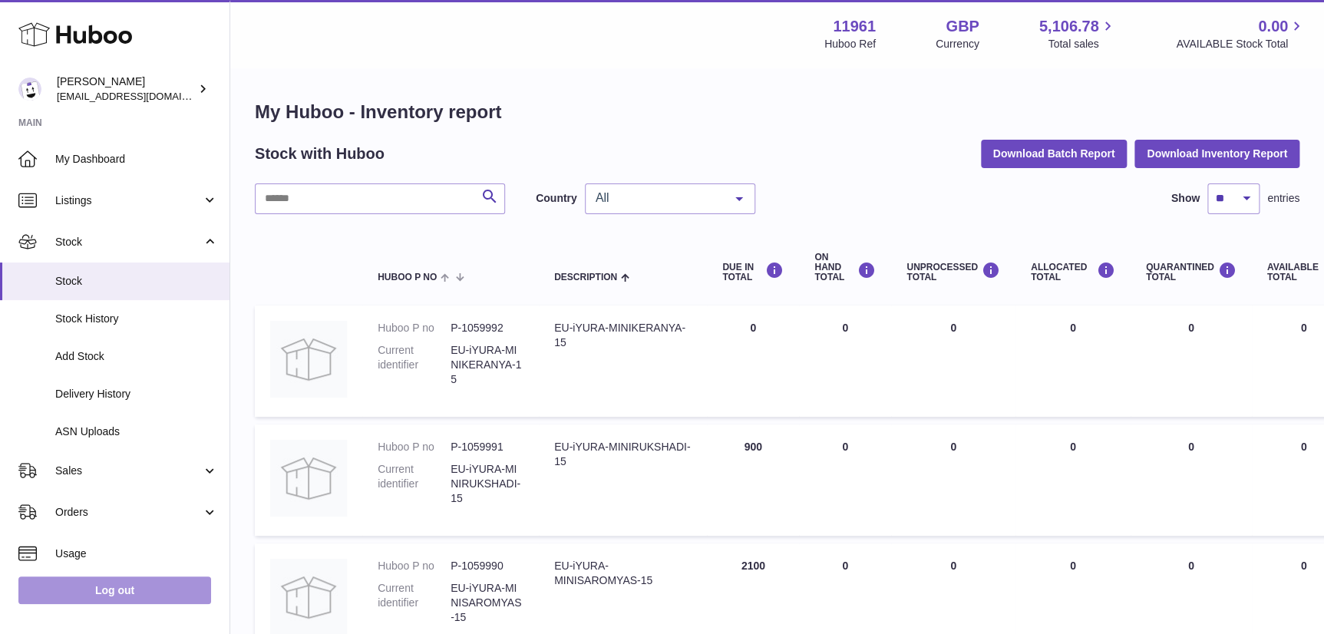
click at [107, 602] on link "Log out" at bounding box center [114, 590] width 193 height 28
